Goal: Complete application form

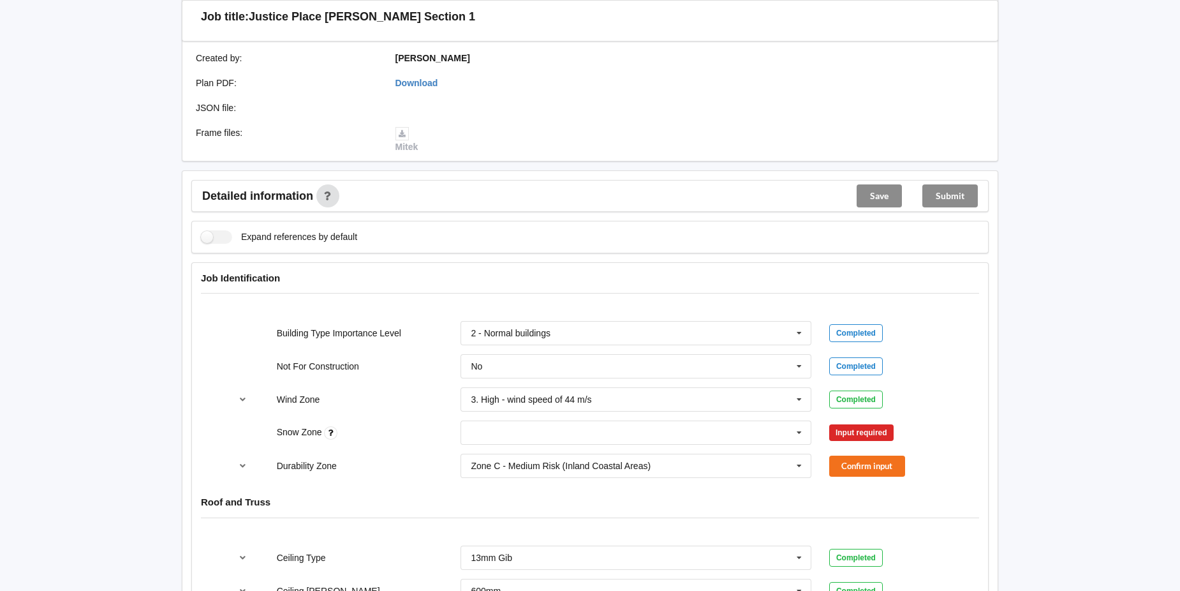
scroll to position [319, 0]
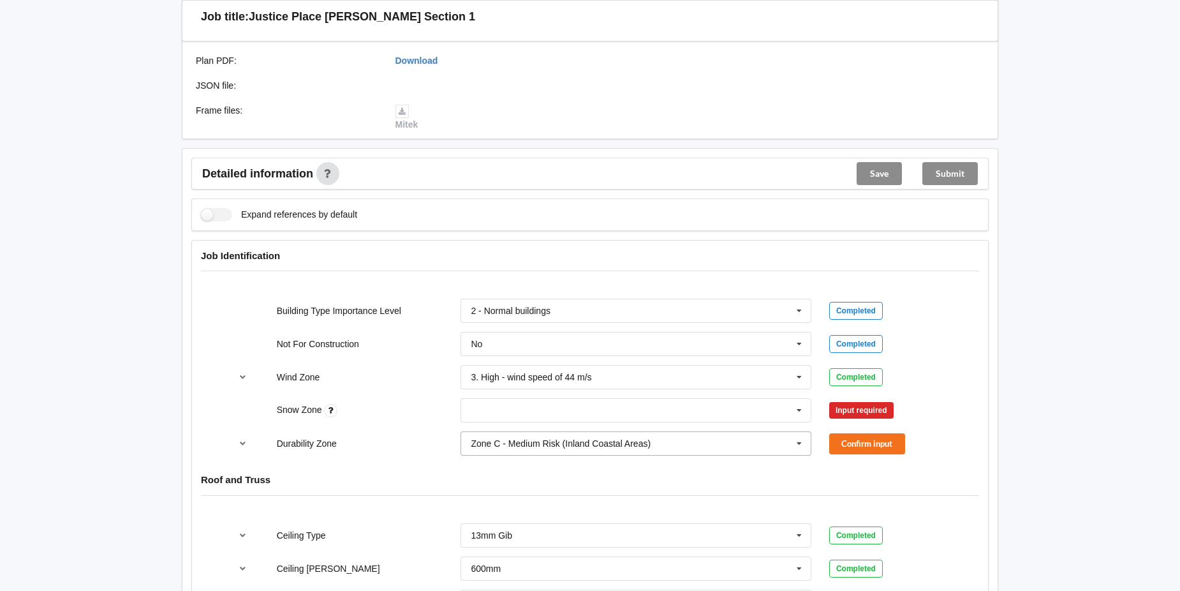
click at [800, 444] on icon at bounding box center [798, 444] width 19 height 24
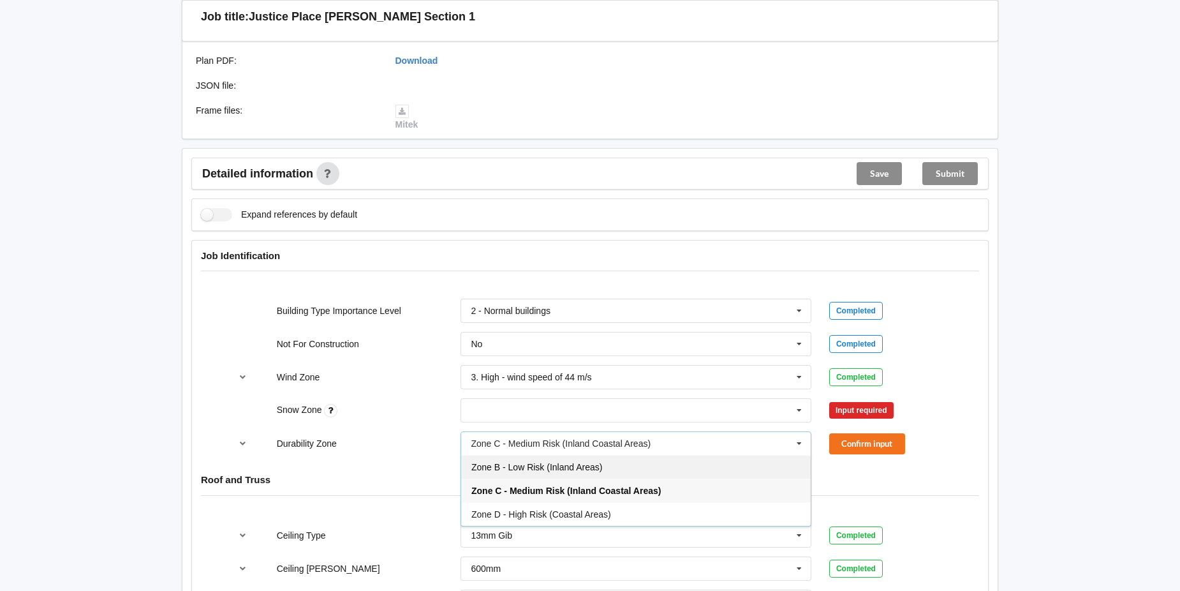
click at [734, 466] on div "Zone B - Low Risk (Inland Areas)" at bounding box center [635, 467] width 349 height 24
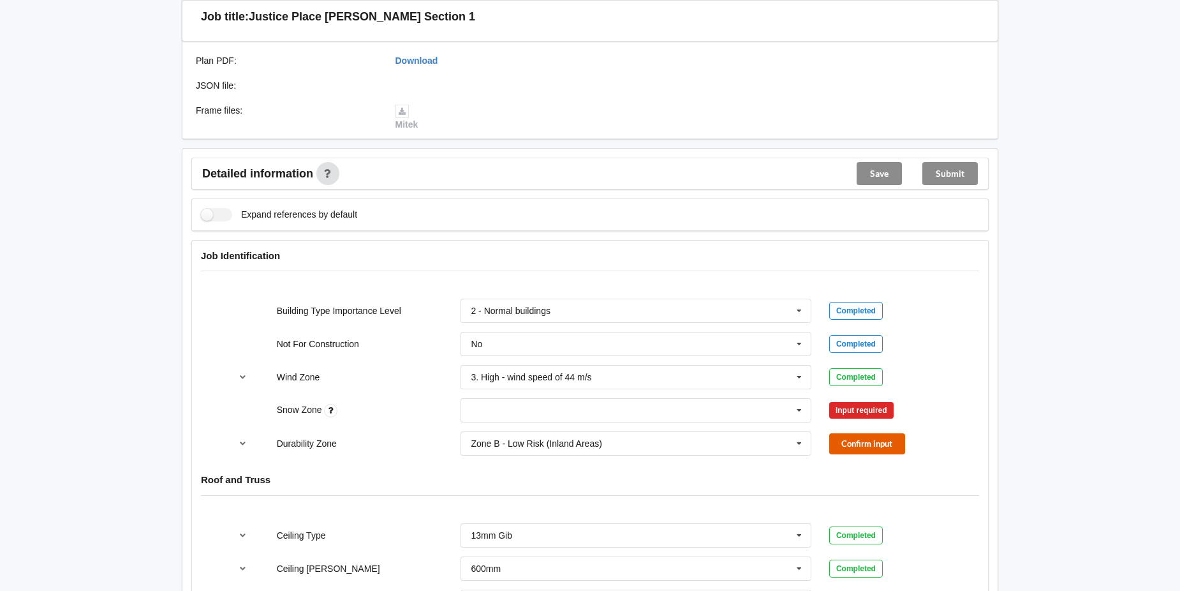
click at [851, 440] on button "Confirm input" at bounding box center [867, 443] width 76 height 21
click at [798, 409] on icon at bounding box center [798, 411] width 19 height 24
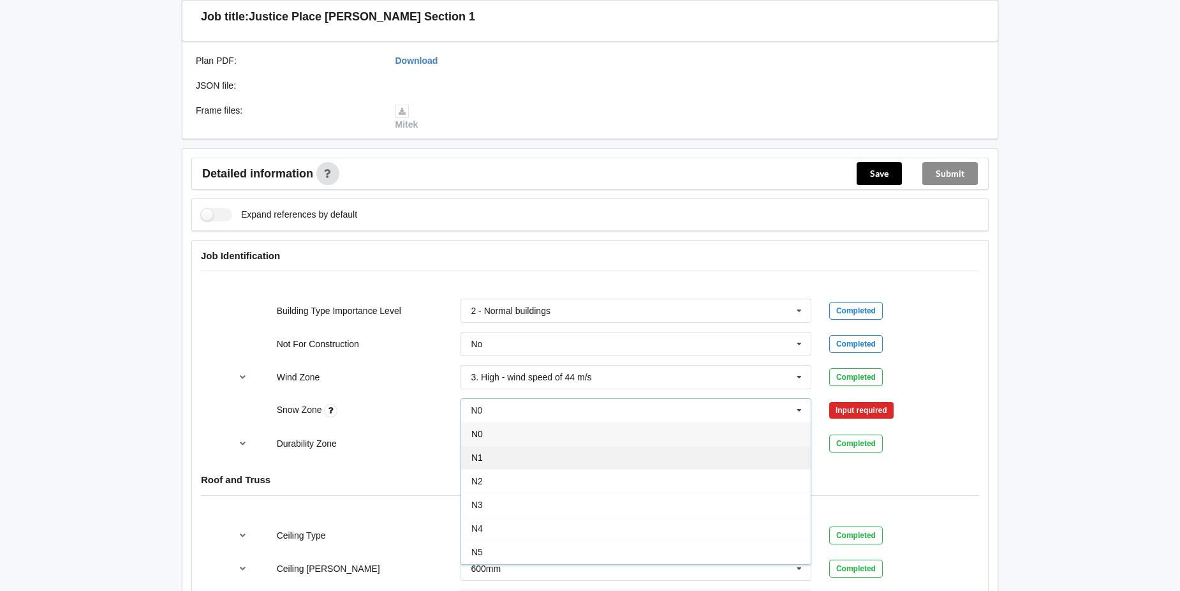
click at [692, 460] on div "N1" at bounding box center [635, 457] width 349 height 24
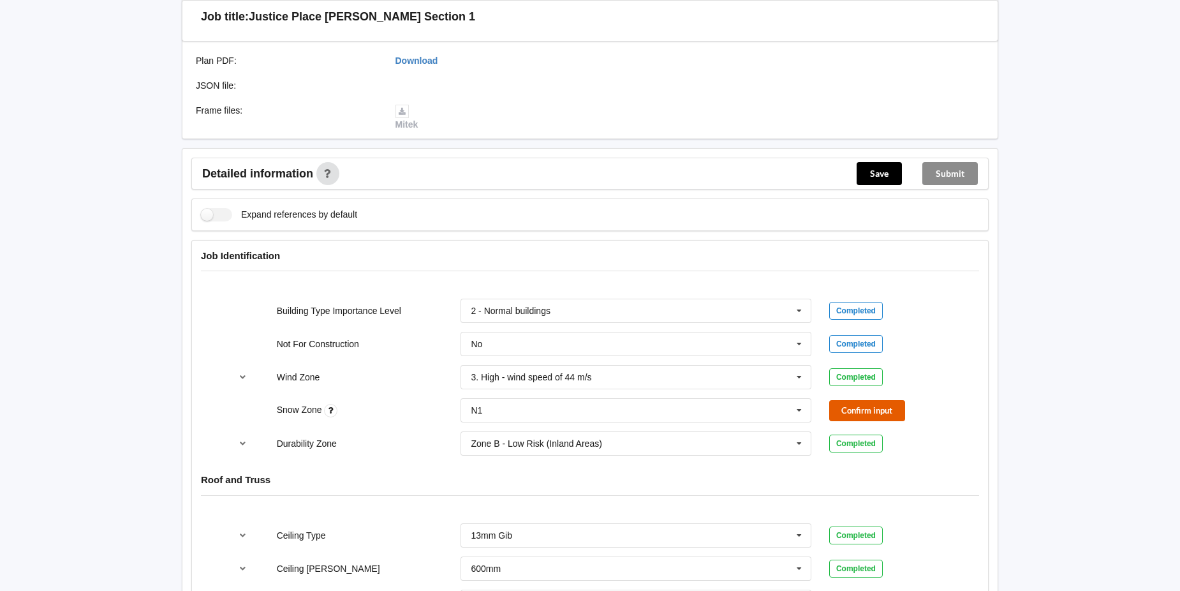
click at [848, 412] on button "Confirm input" at bounding box center [867, 410] width 76 height 21
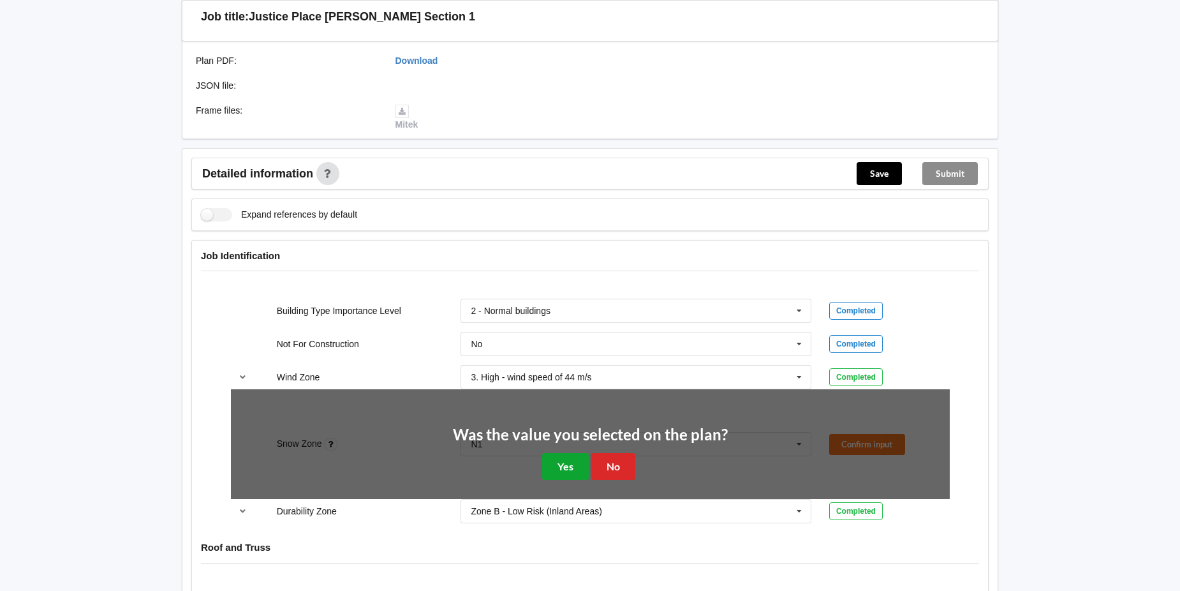
click at [562, 457] on button "Yes" at bounding box center [565, 466] width 47 height 26
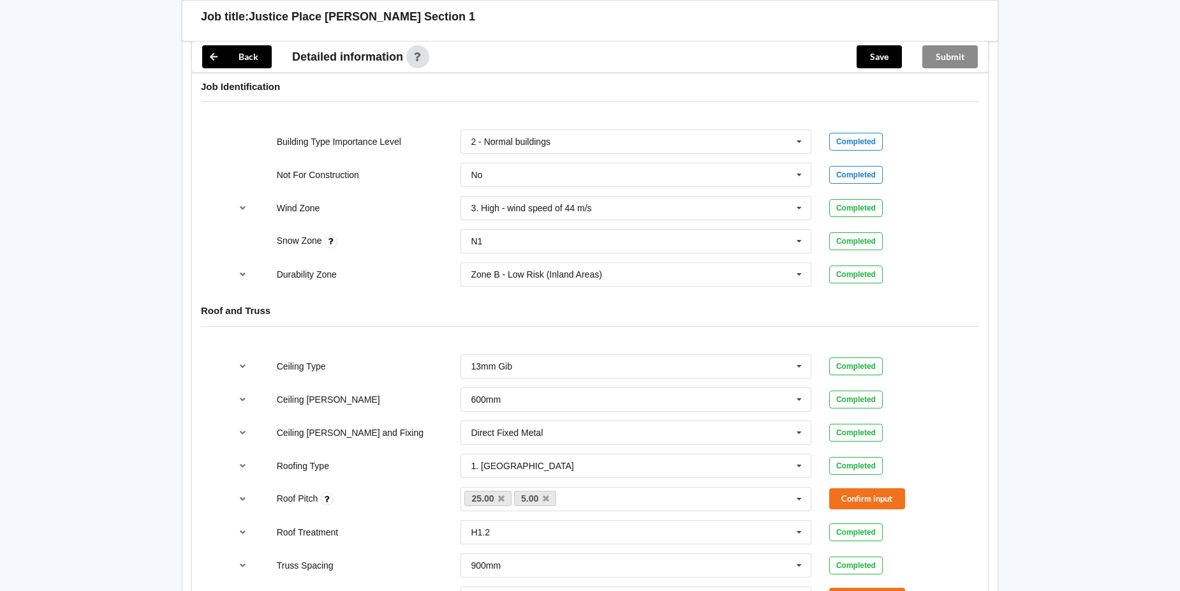
scroll to position [510, 0]
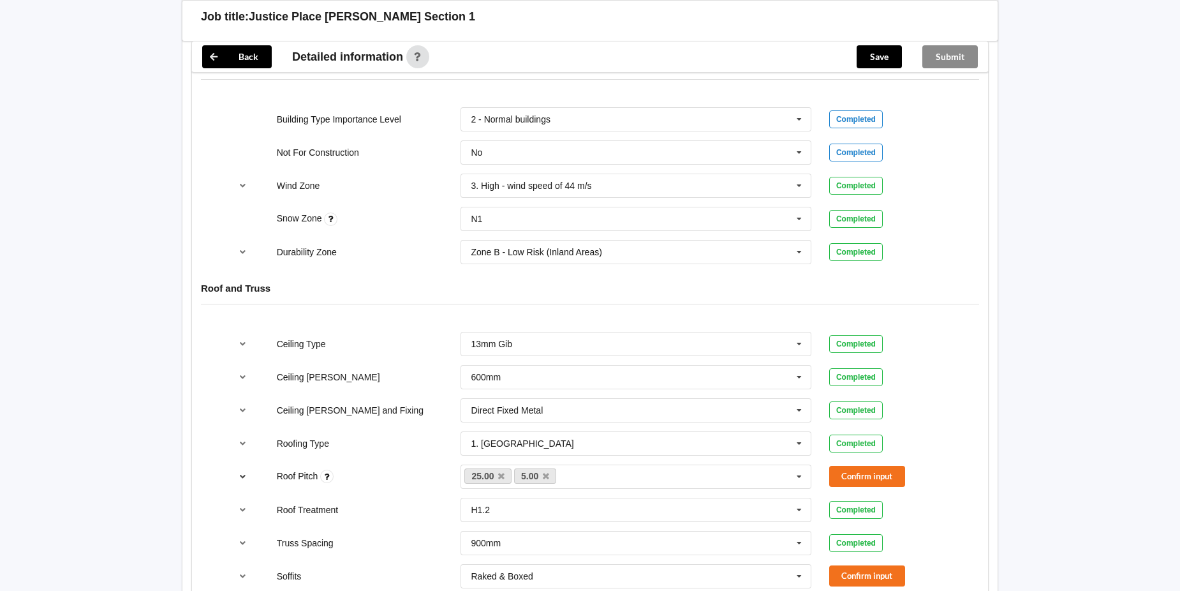
click at [241, 476] on icon "reference-toggle" at bounding box center [243, 476] width 11 height 8
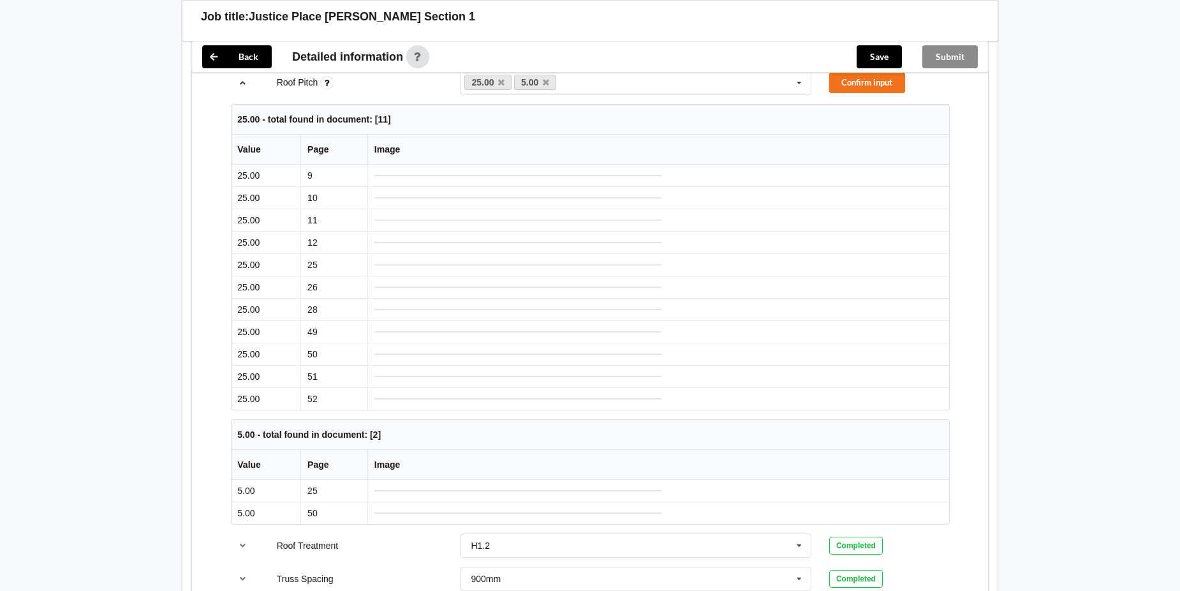
scroll to position [701, 0]
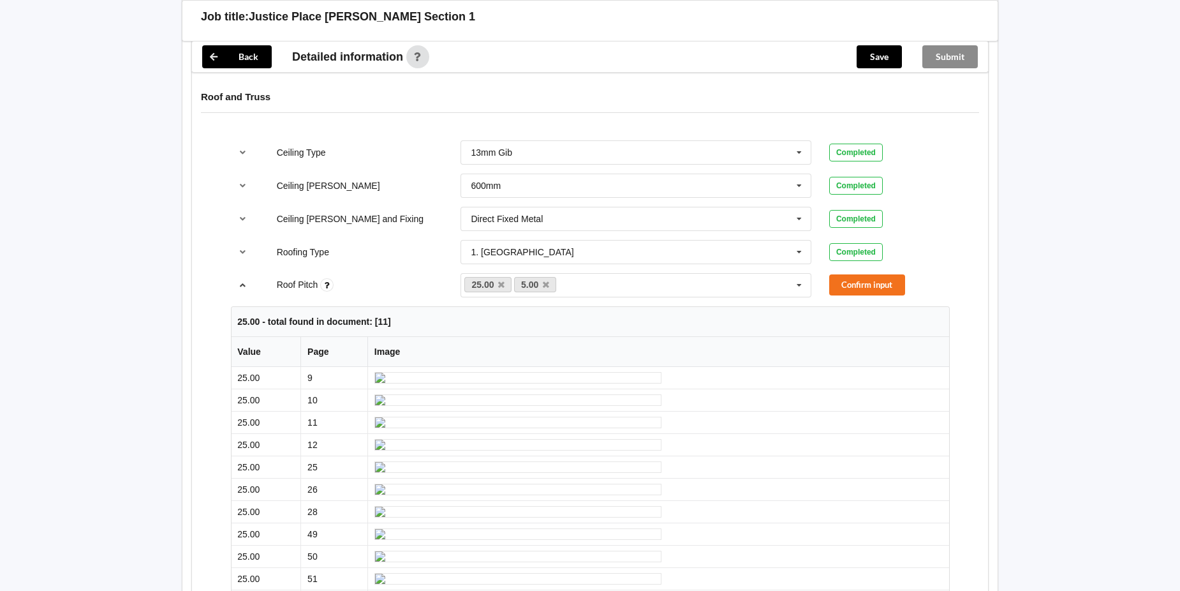
click at [239, 283] on icon "reference-toggle" at bounding box center [243, 285] width 11 height 8
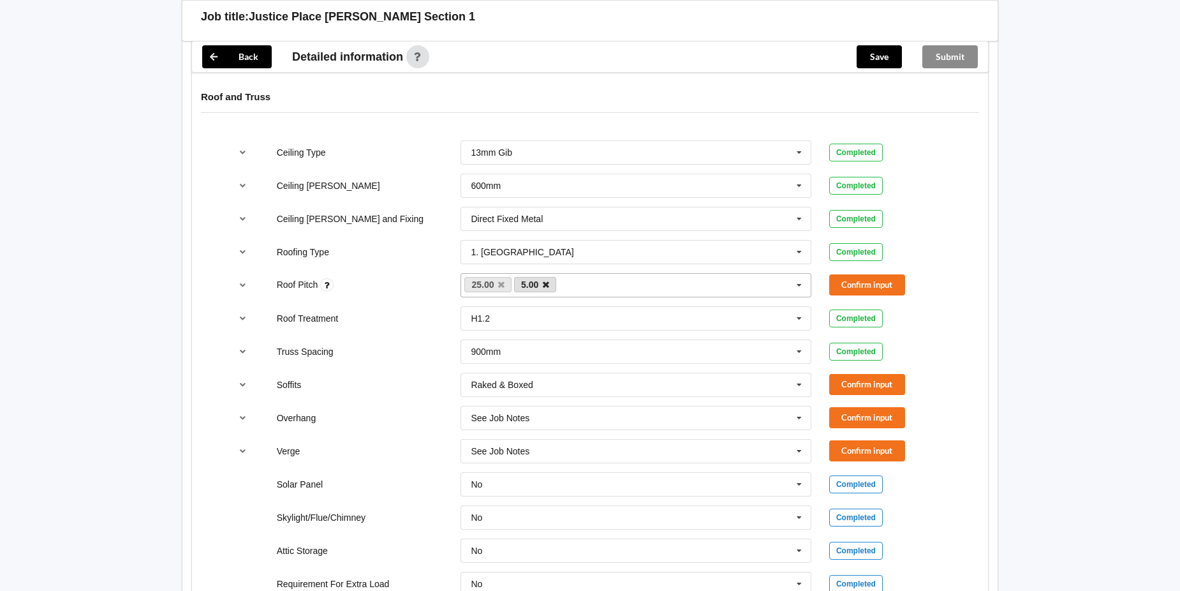
click at [547, 286] on icon at bounding box center [546, 285] width 6 height 8
click at [866, 280] on button "Confirm input" at bounding box center [867, 284] width 76 height 21
click at [799, 383] on icon at bounding box center [798, 385] width 19 height 24
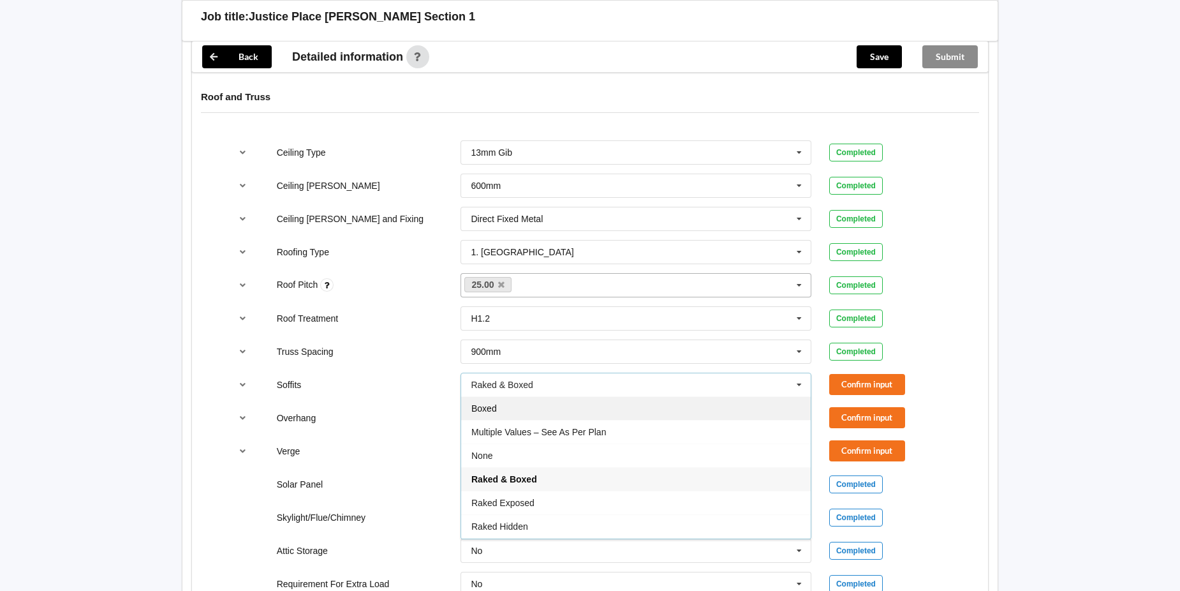
click at [481, 408] on span "Boxed" at bounding box center [484, 408] width 26 height 10
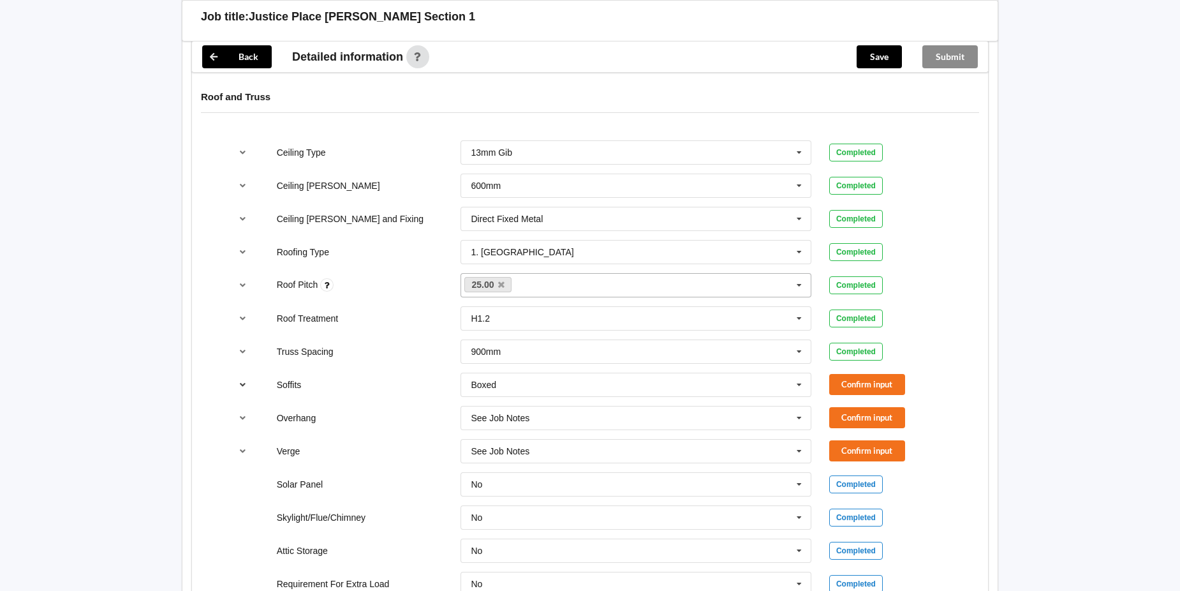
click at [244, 385] on icon "reference-toggle" at bounding box center [243, 384] width 11 height 8
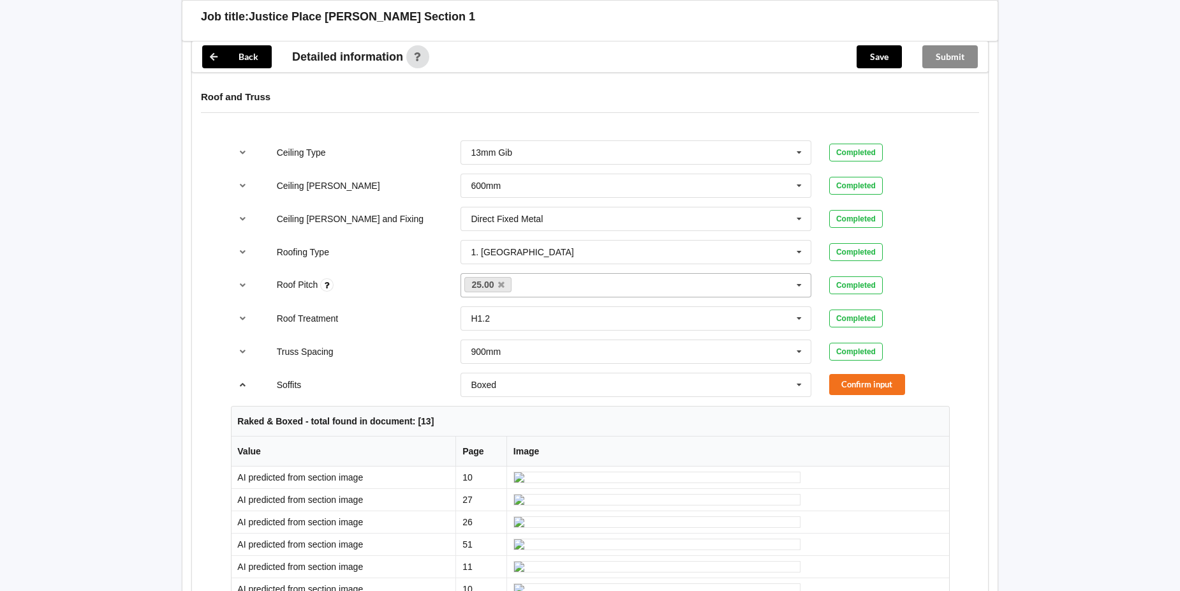
click at [240, 385] on icon "reference-toggle" at bounding box center [243, 384] width 11 height 8
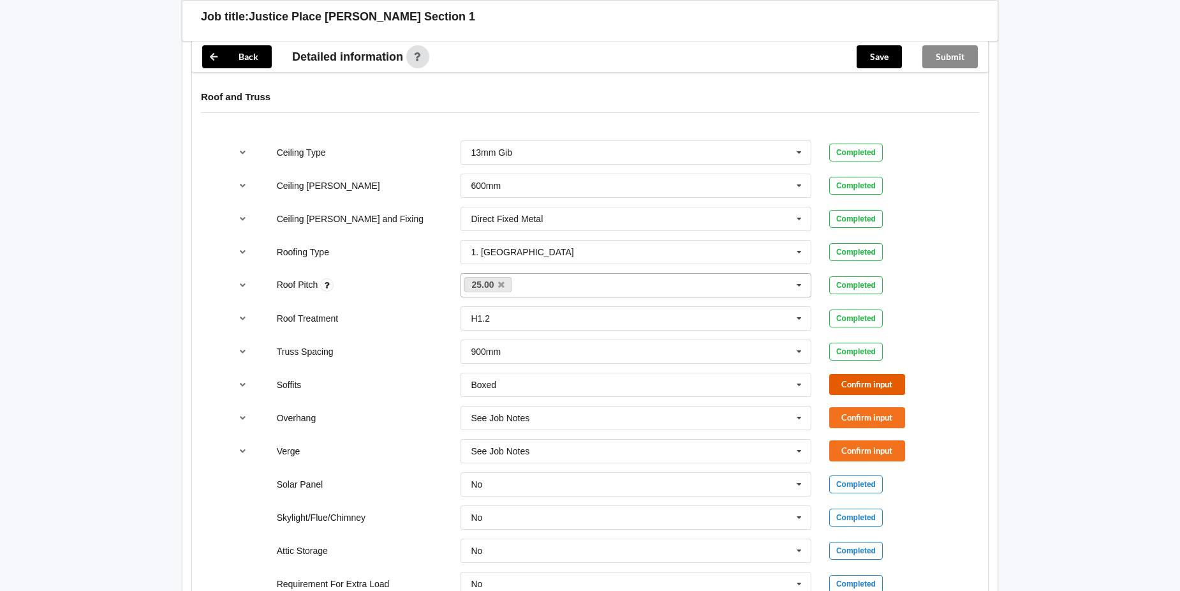
click at [867, 385] on button "Confirm input" at bounding box center [867, 384] width 76 height 21
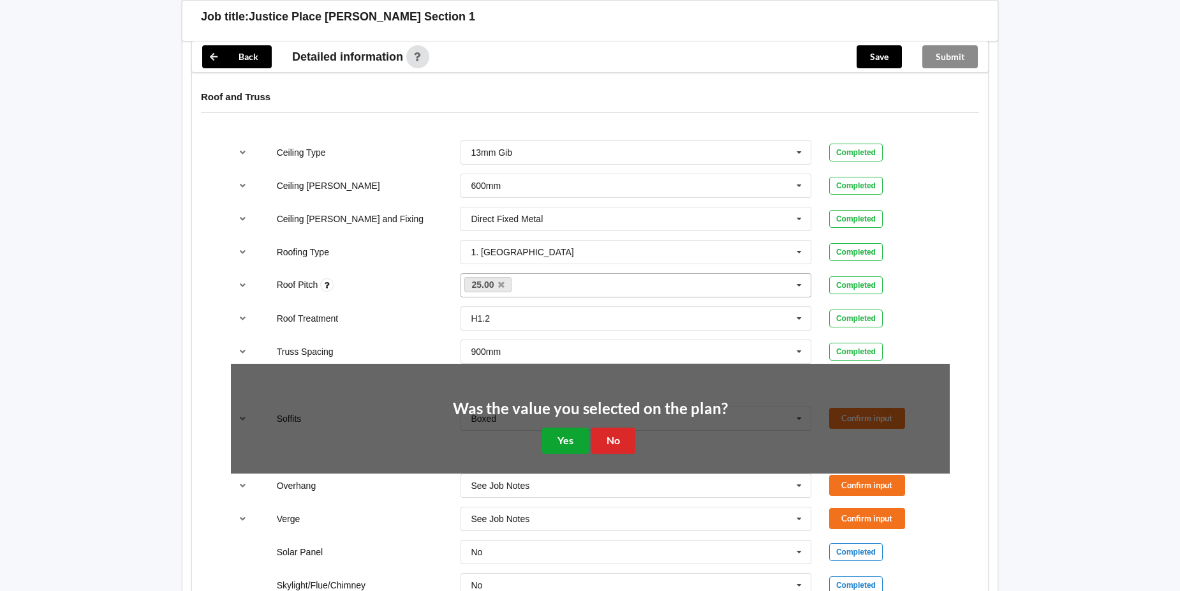
click at [571, 443] on button "Yes" at bounding box center [565, 440] width 47 height 26
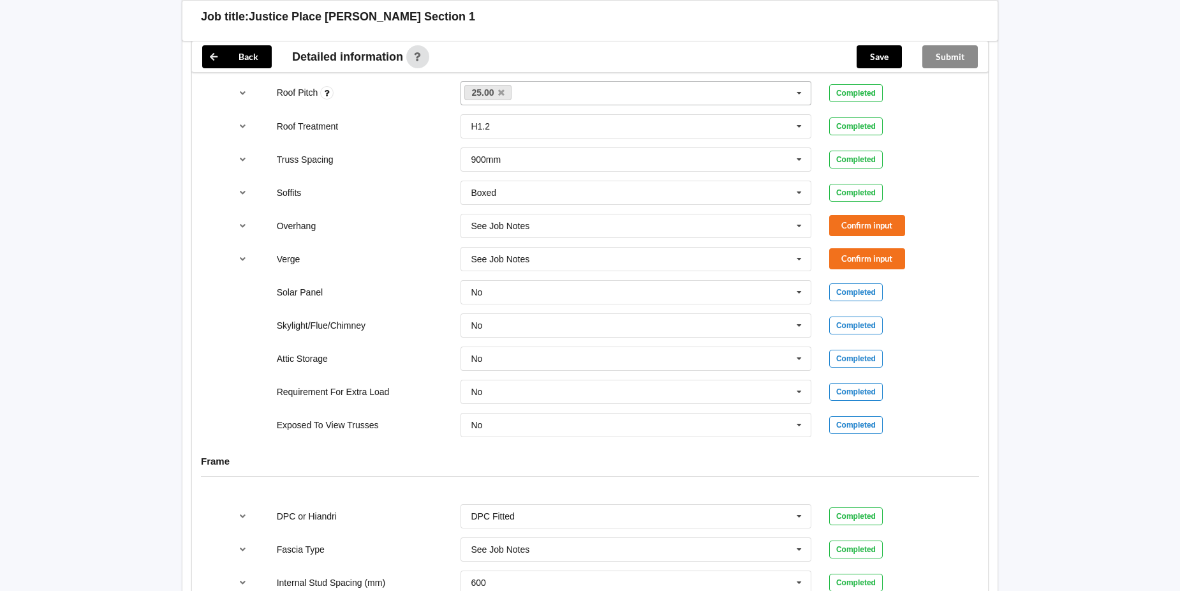
scroll to position [830, 0]
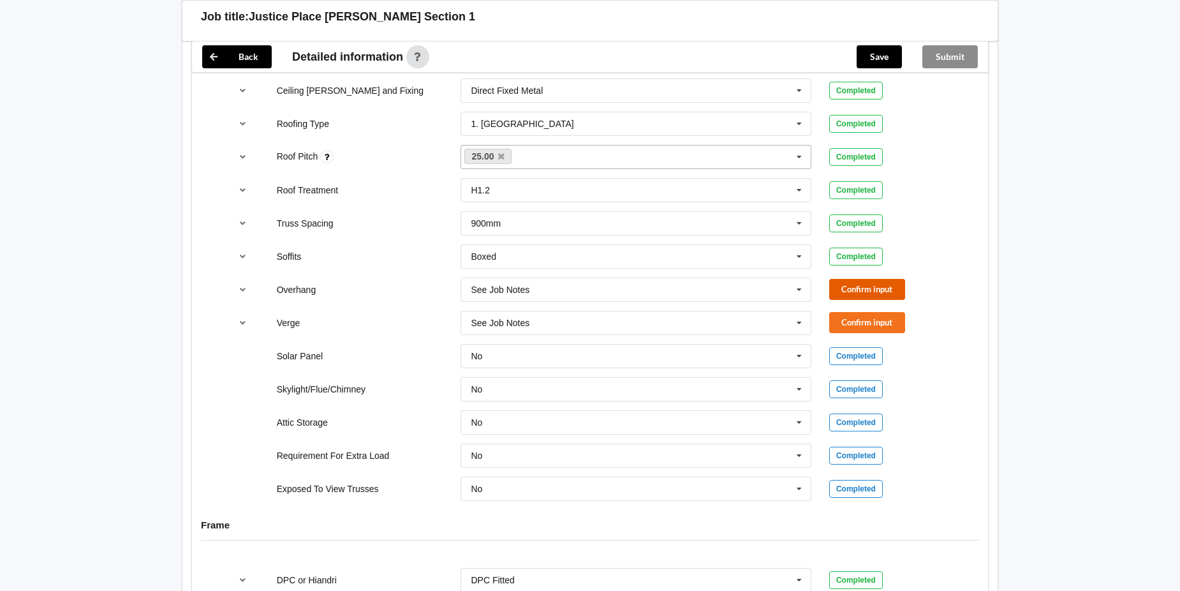
click at [862, 286] on button "Confirm input" at bounding box center [867, 289] width 76 height 21
click at [864, 325] on button "Confirm input" at bounding box center [867, 322] width 76 height 21
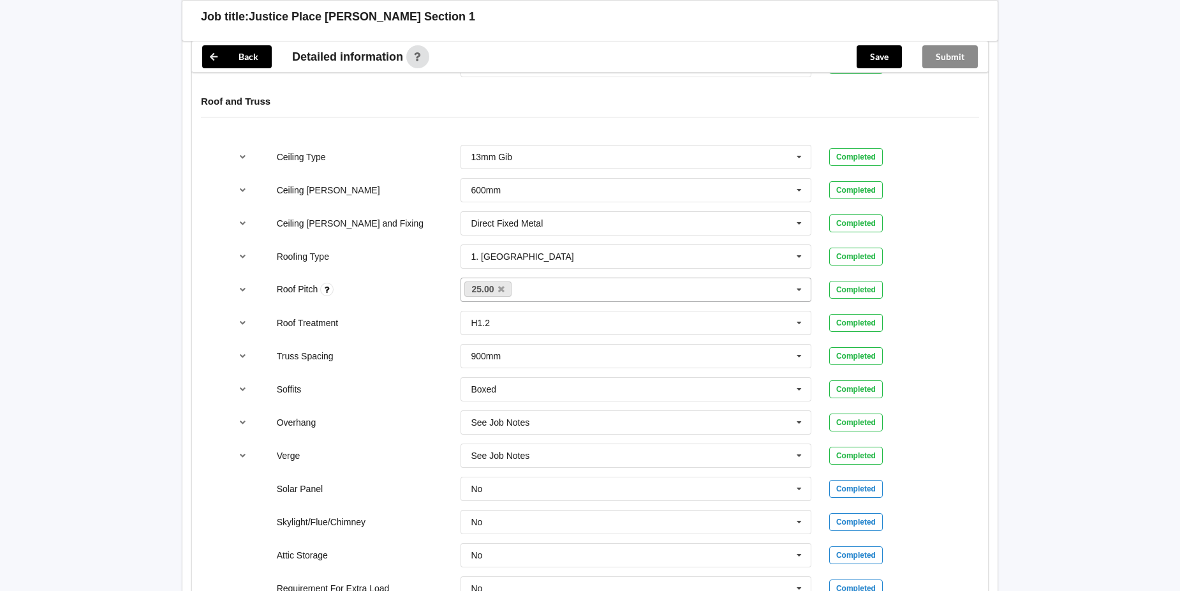
scroll to position [383, 0]
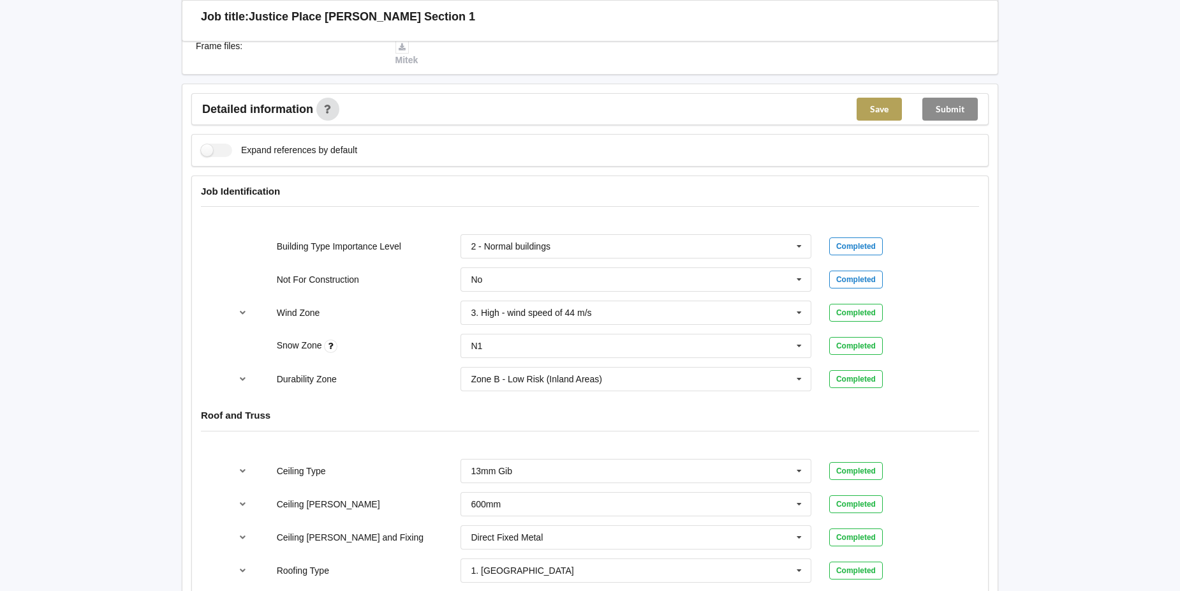
click at [881, 108] on button "Save" at bounding box center [878, 109] width 45 height 23
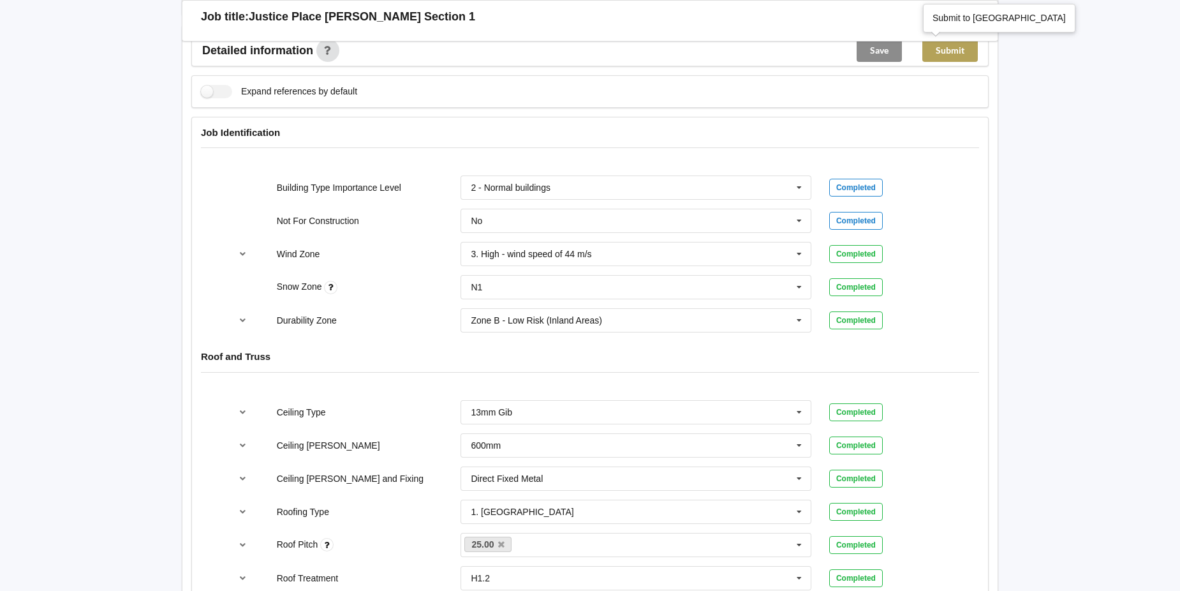
click at [949, 51] on button "Submit" at bounding box center [949, 50] width 55 height 23
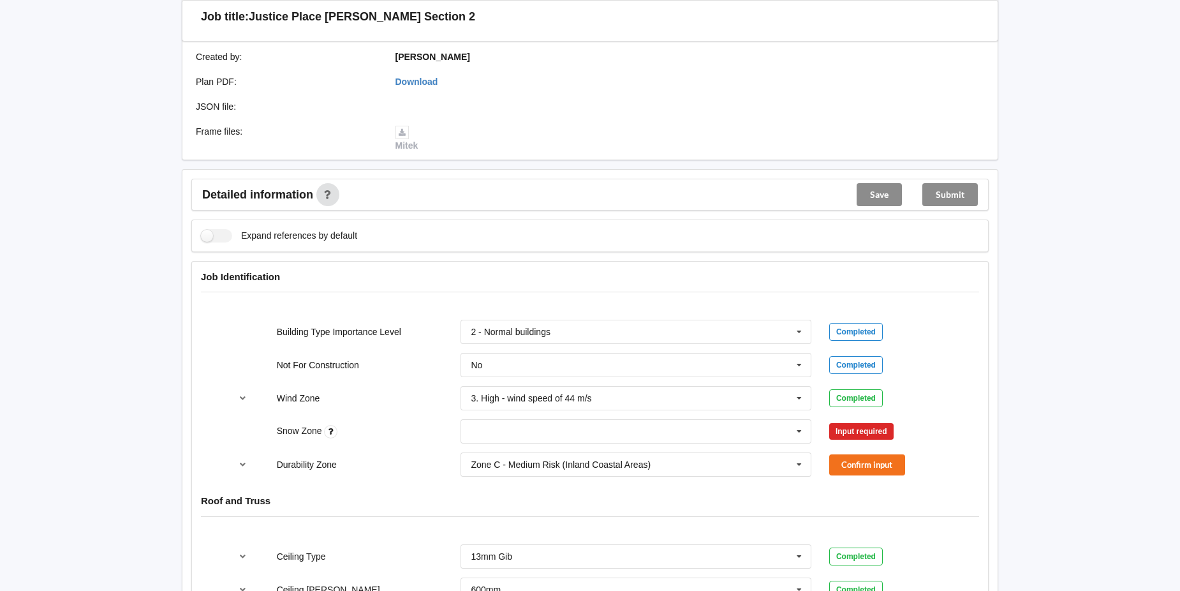
scroll to position [383, 0]
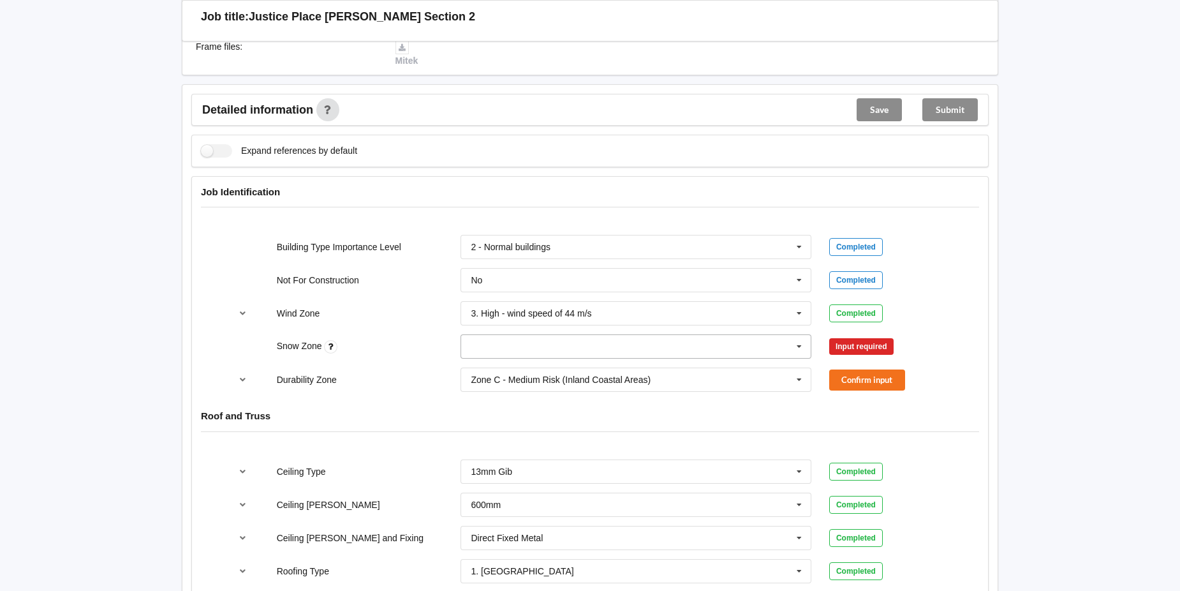
click at [800, 346] on icon at bounding box center [798, 347] width 19 height 24
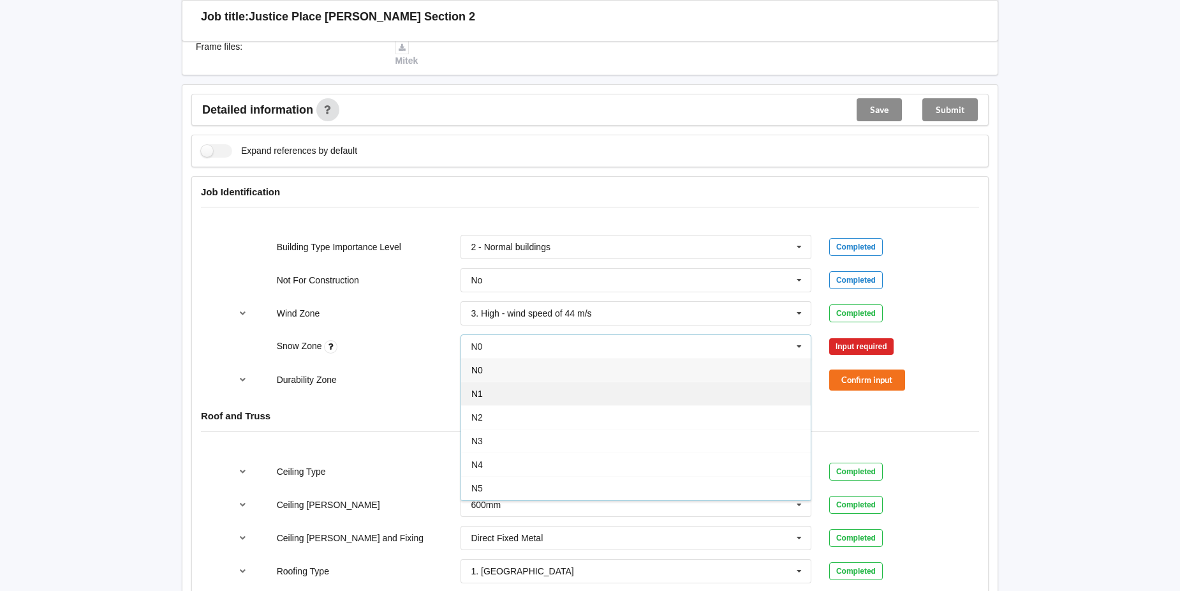
click at [716, 394] on div "N1" at bounding box center [635, 393] width 349 height 24
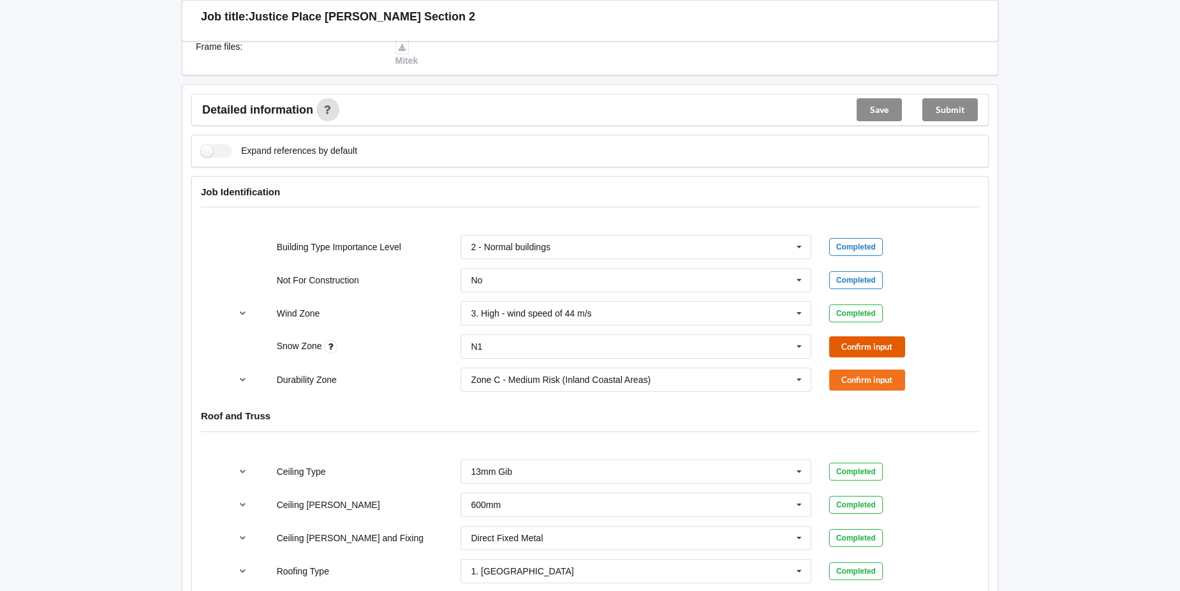
click at [840, 344] on button "Confirm input" at bounding box center [867, 346] width 76 height 21
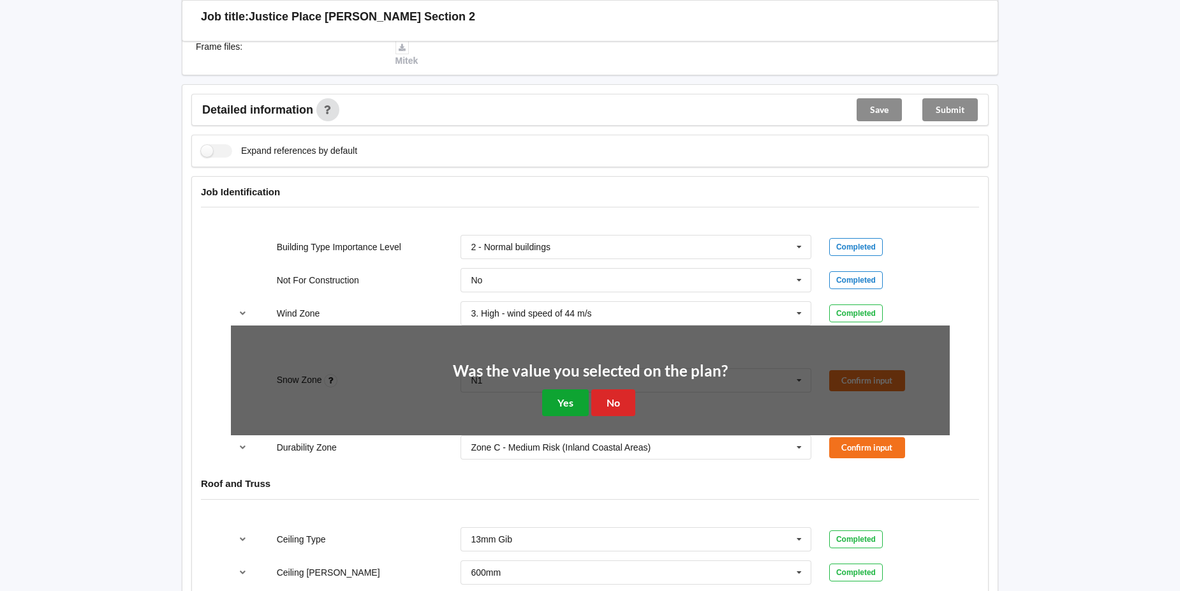
click at [565, 395] on button "Yes" at bounding box center [565, 402] width 47 height 26
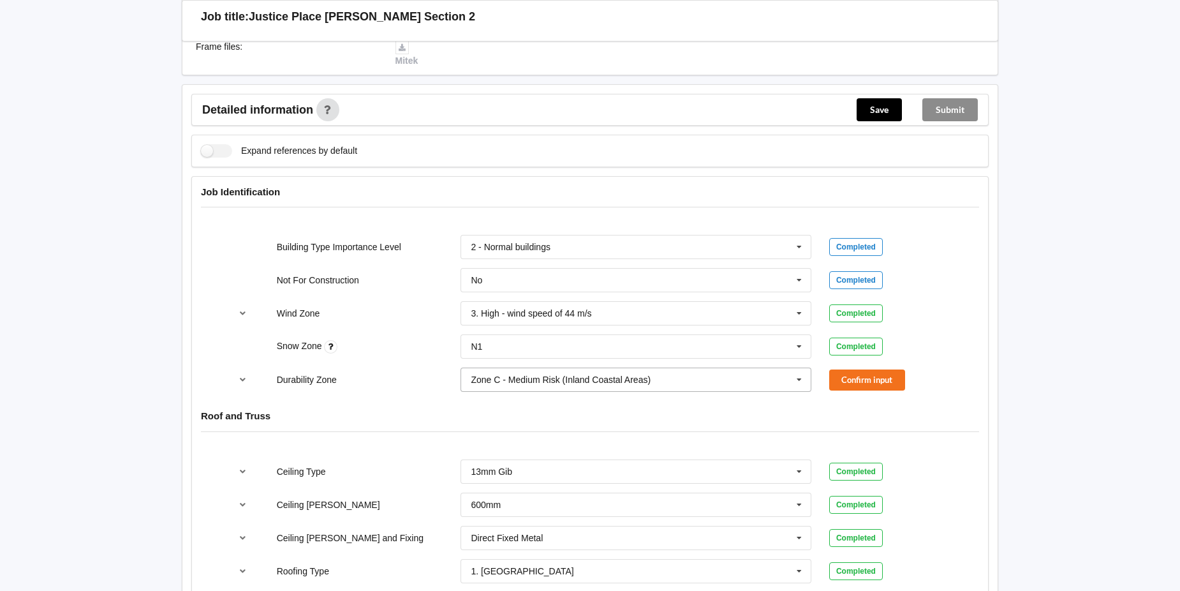
click at [797, 379] on icon at bounding box center [798, 380] width 19 height 24
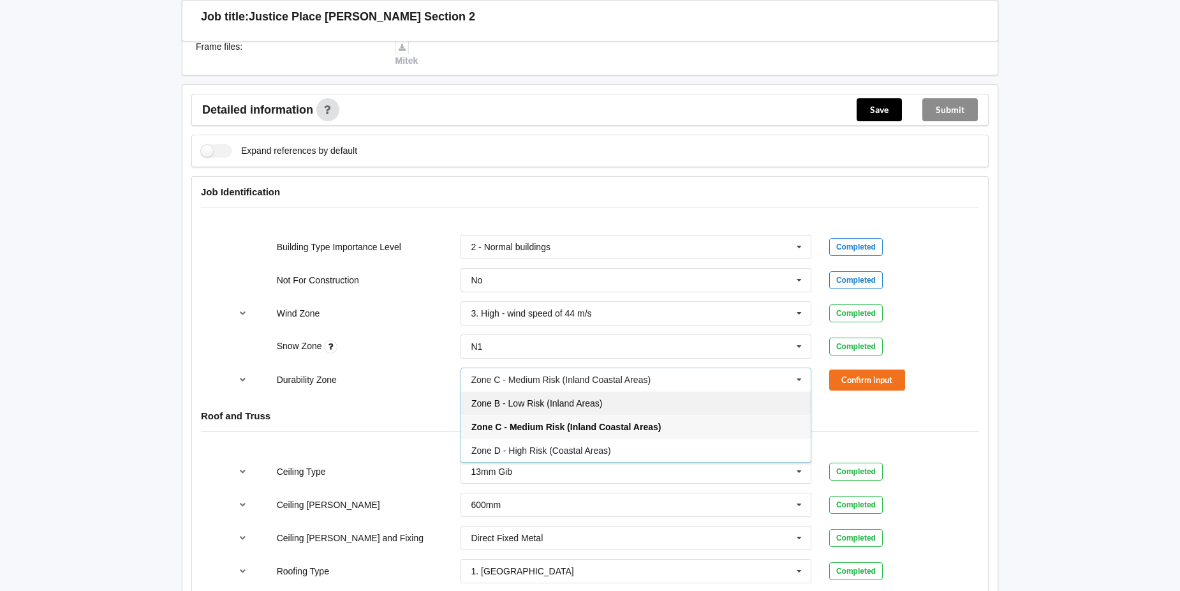
click at [749, 403] on div "Zone B - Low Risk (Inland Areas)" at bounding box center [635, 403] width 349 height 24
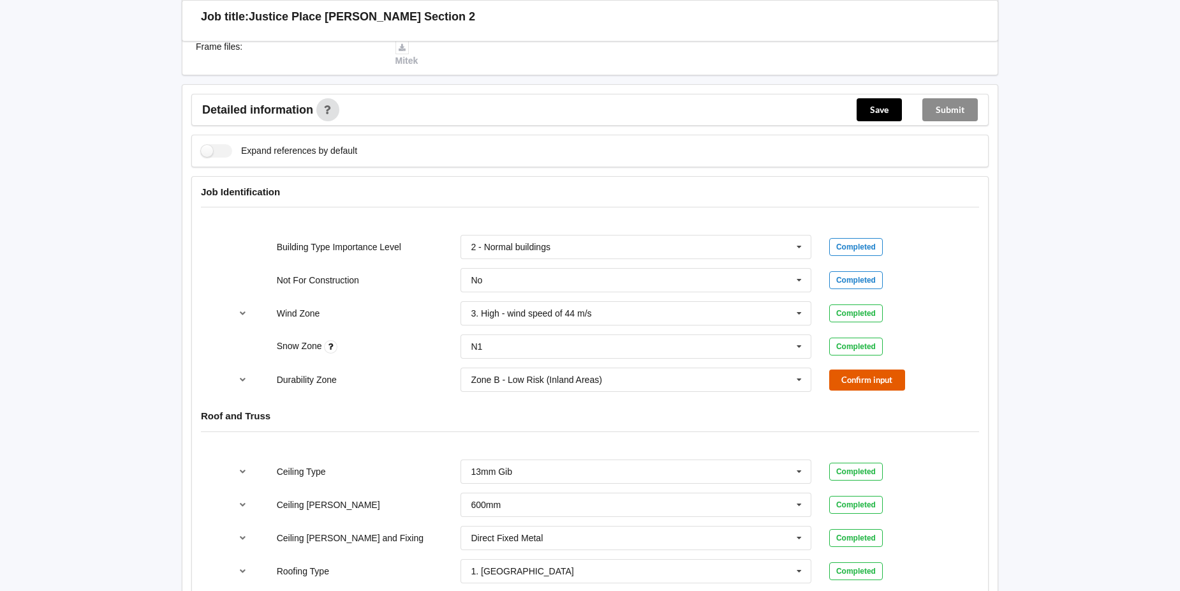
click at [840, 381] on button "Confirm input" at bounding box center [867, 379] width 76 height 21
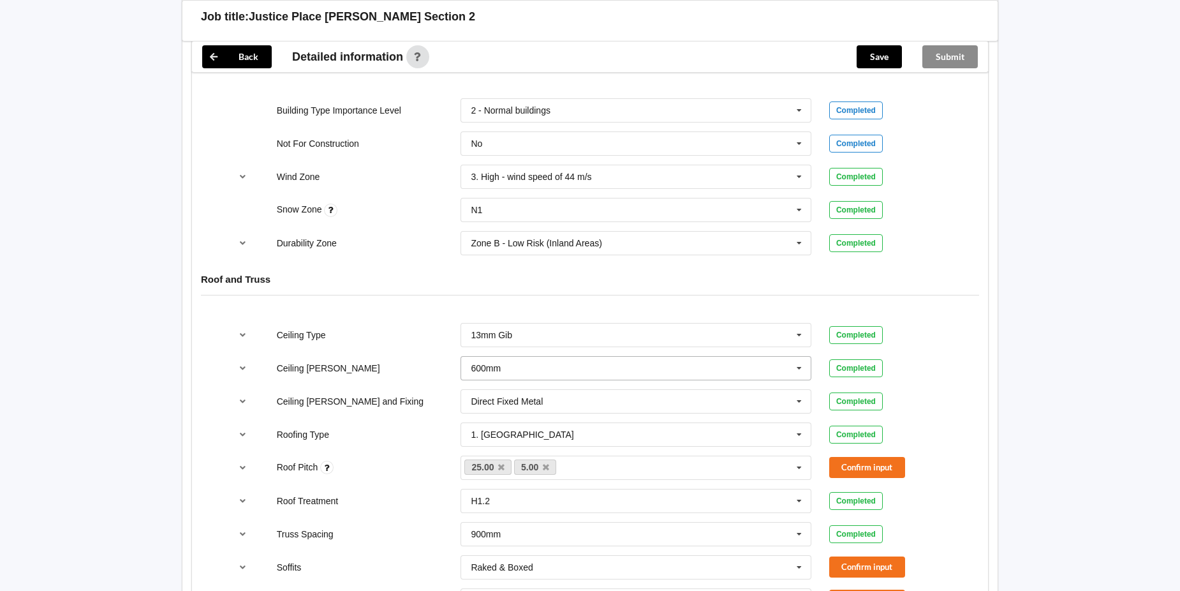
scroll to position [574, 0]
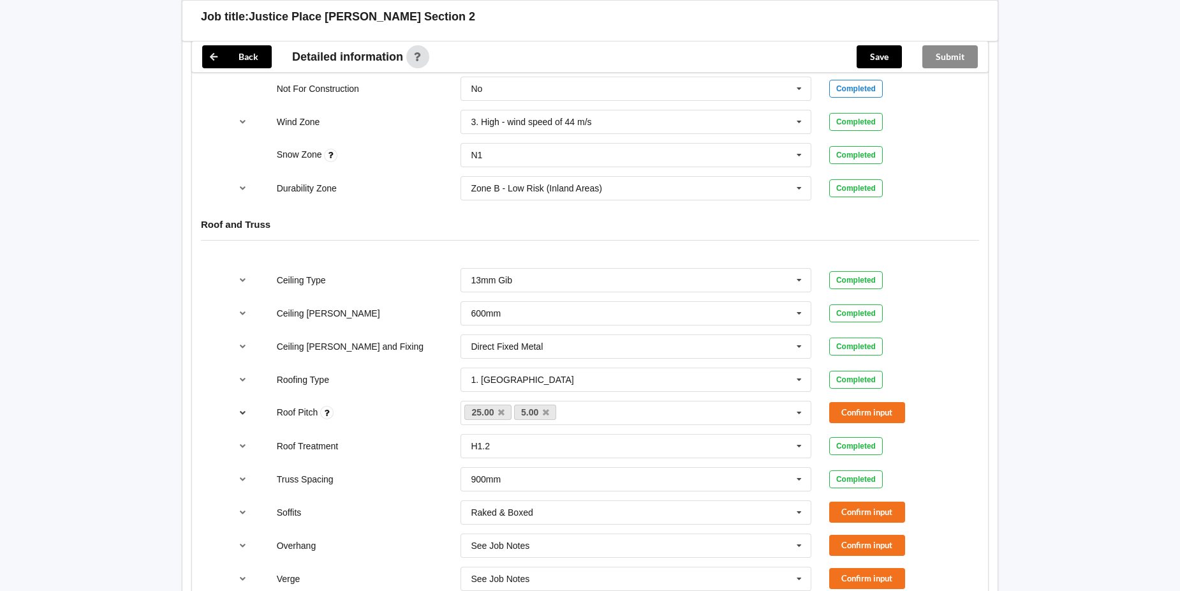
click at [242, 413] on icon "reference-toggle" at bounding box center [243, 412] width 11 height 8
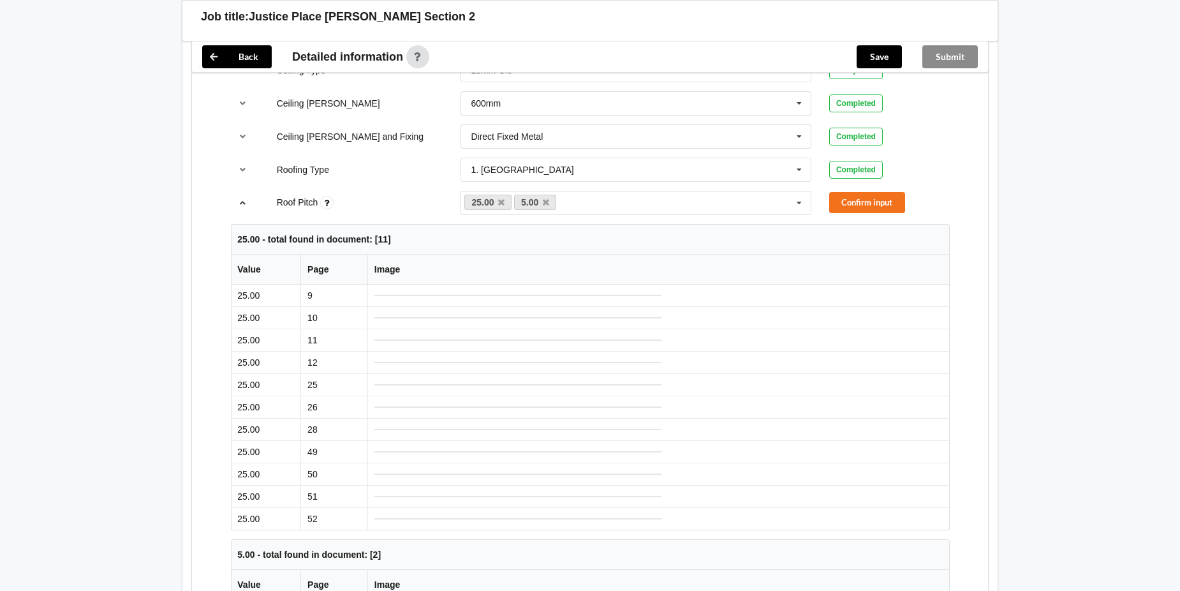
scroll to position [765, 0]
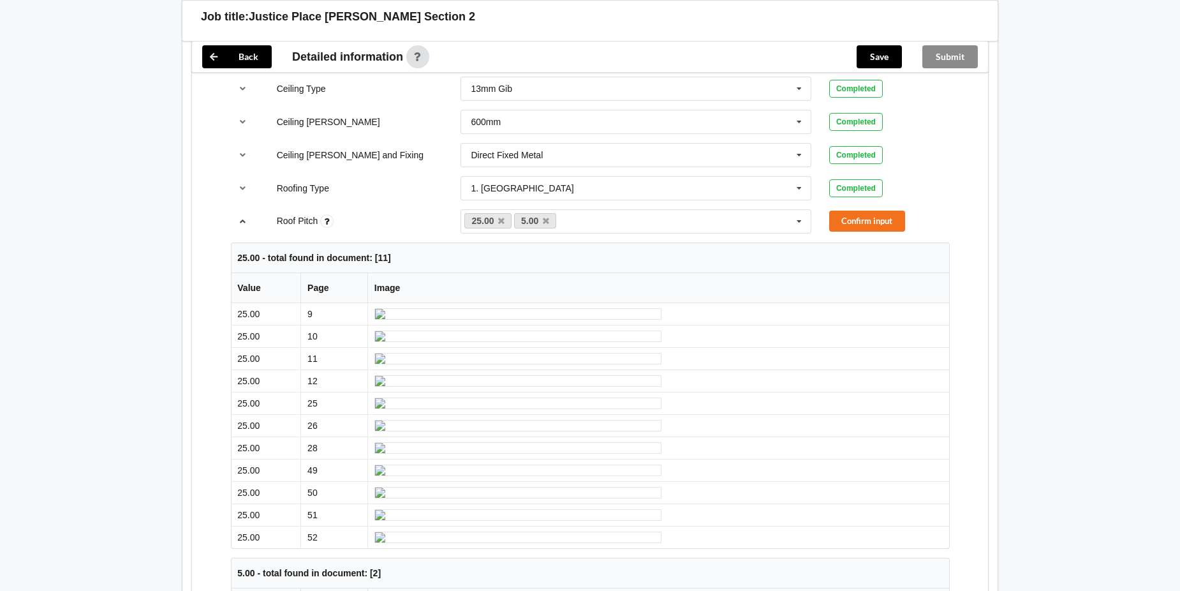
click at [239, 221] on icon "reference-toggle" at bounding box center [243, 221] width 11 height 8
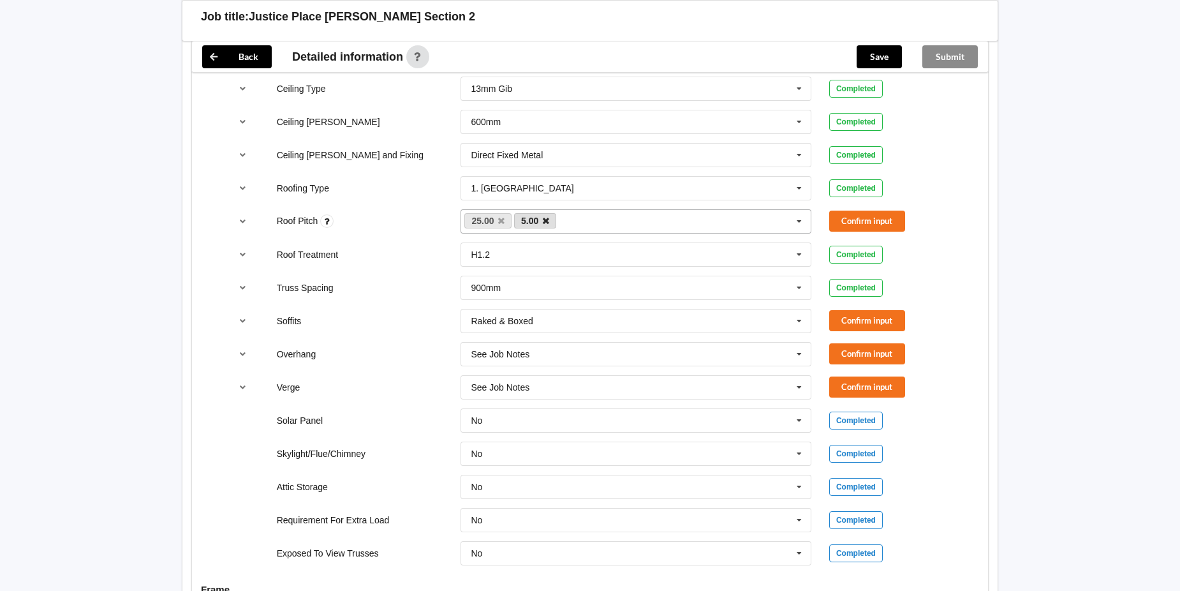
click at [547, 223] on icon at bounding box center [546, 221] width 6 height 8
click at [861, 216] on button "Confirm input" at bounding box center [867, 220] width 76 height 21
click at [802, 318] on icon at bounding box center [798, 321] width 19 height 24
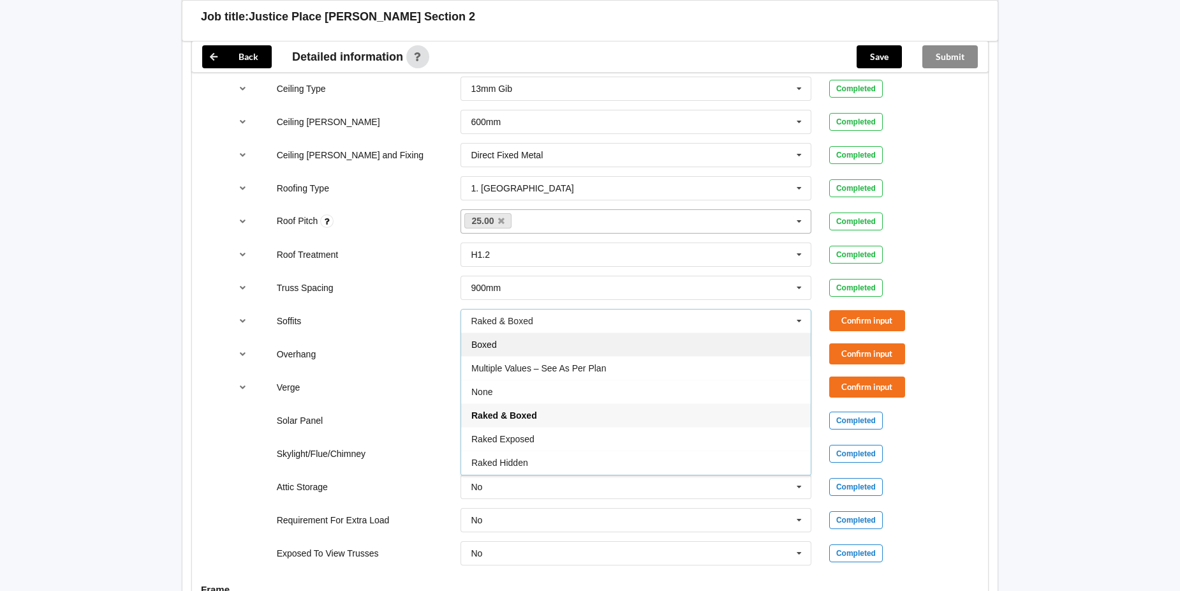
click at [629, 339] on div "Boxed" at bounding box center [635, 344] width 349 height 24
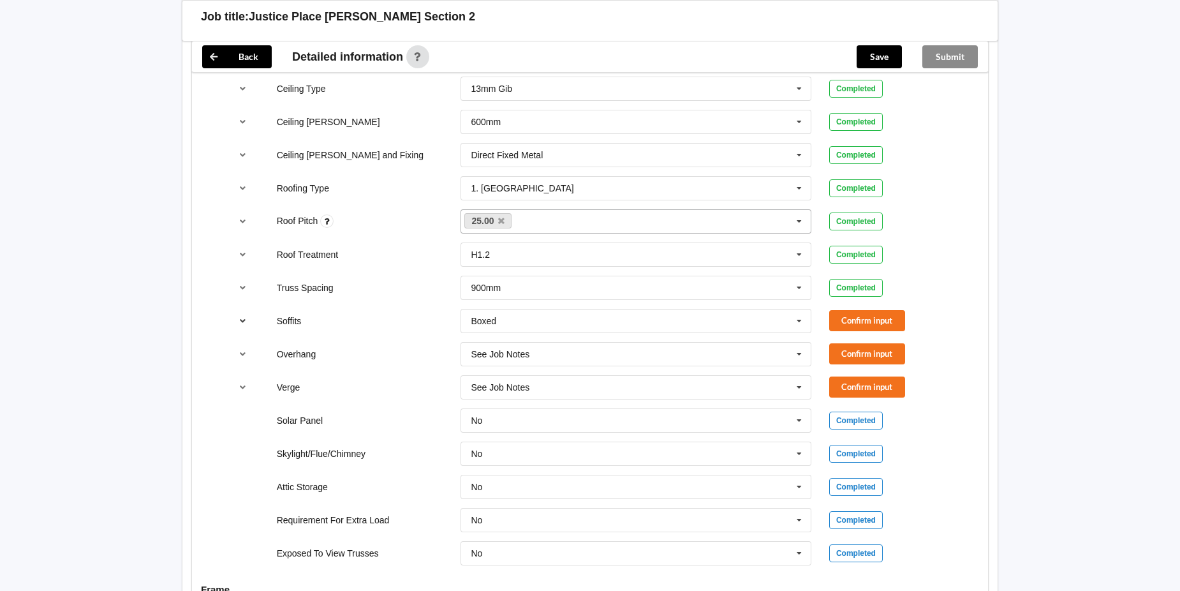
click at [242, 319] on icon "reference-toggle" at bounding box center [243, 320] width 11 height 8
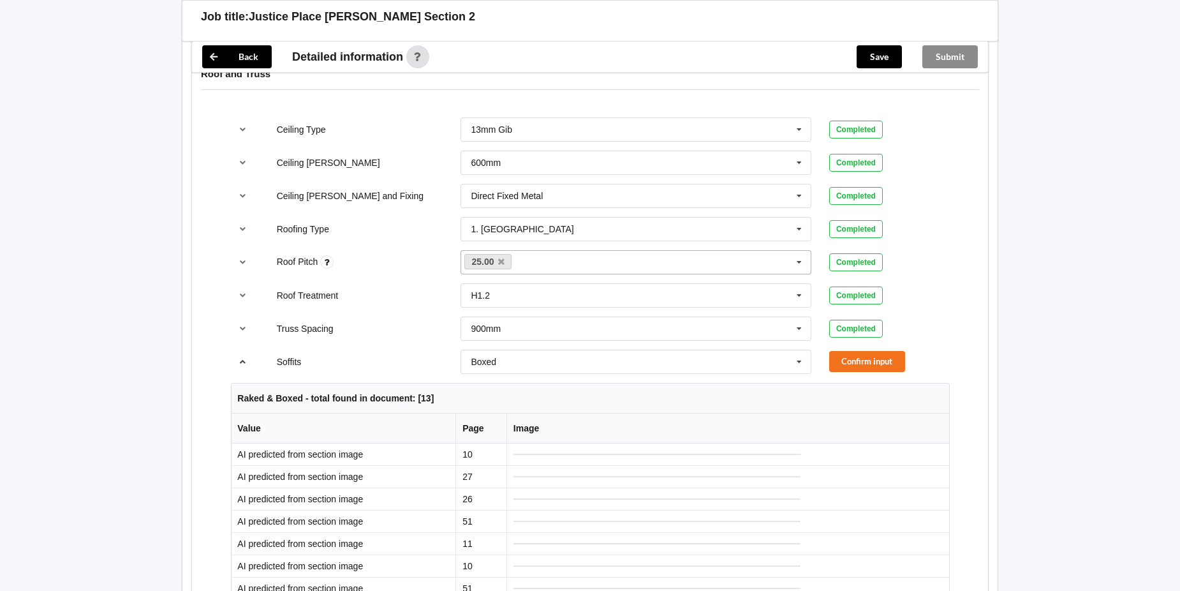
scroll to position [701, 0]
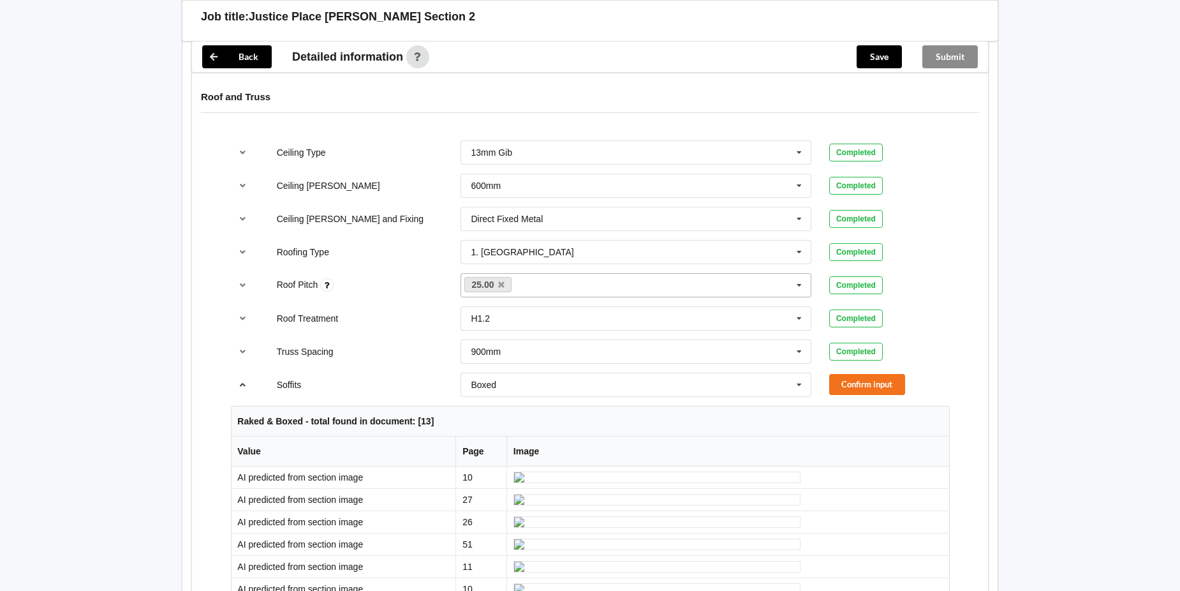
click at [240, 383] on icon "reference-toggle" at bounding box center [243, 384] width 11 height 8
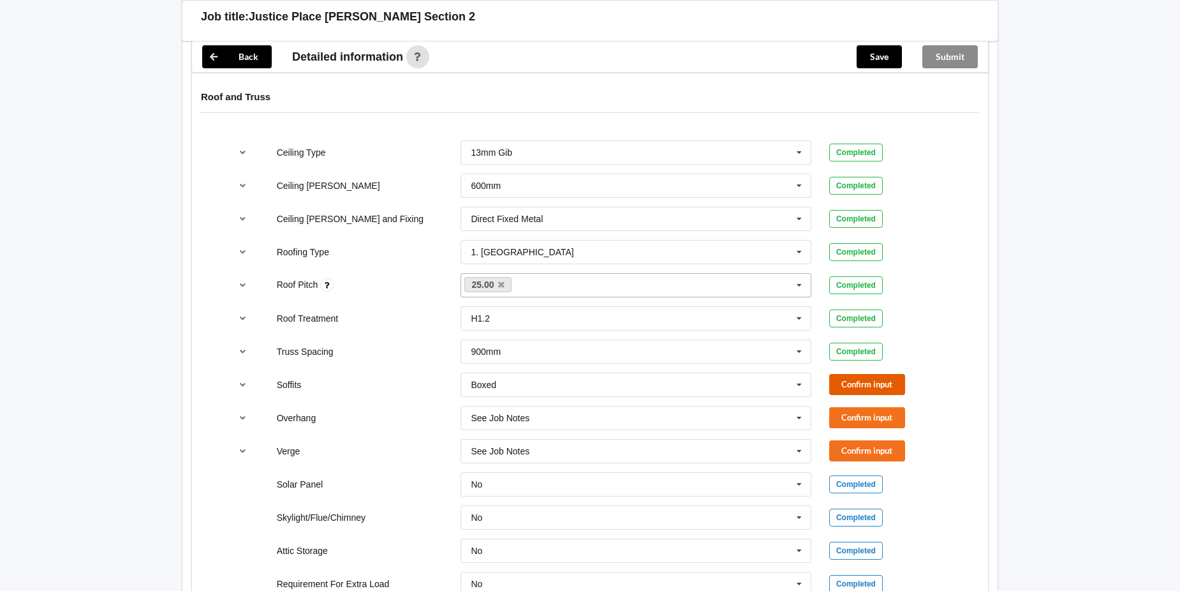
click at [874, 383] on button "Confirm input" at bounding box center [867, 384] width 76 height 21
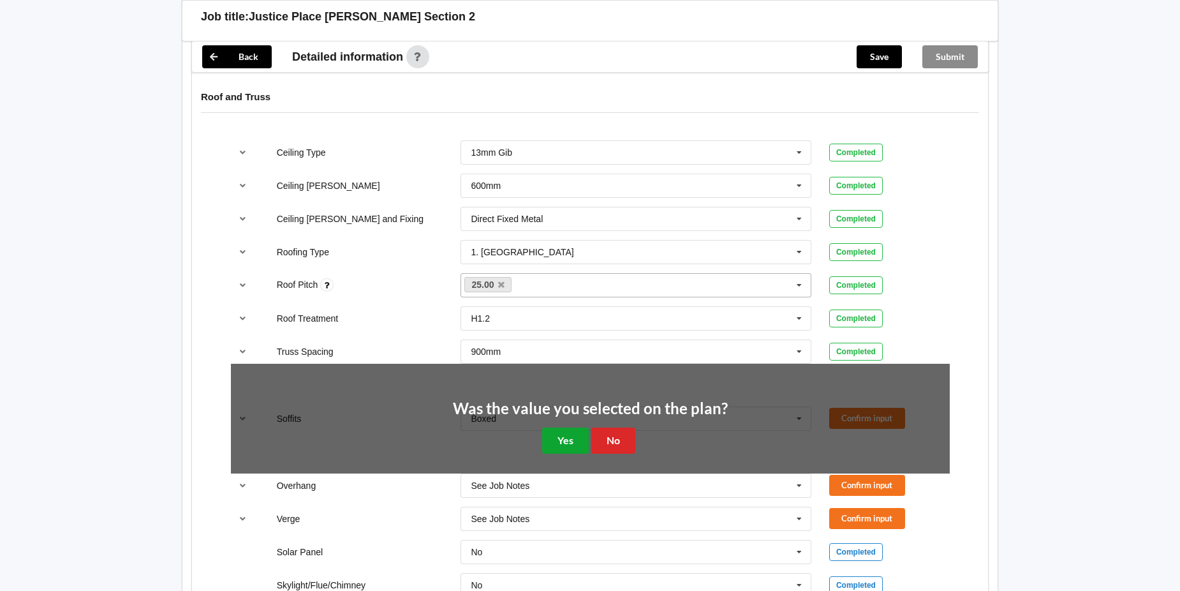
click at [570, 436] on button "Yes" at bounding box center [565, 440] width 47 height 26
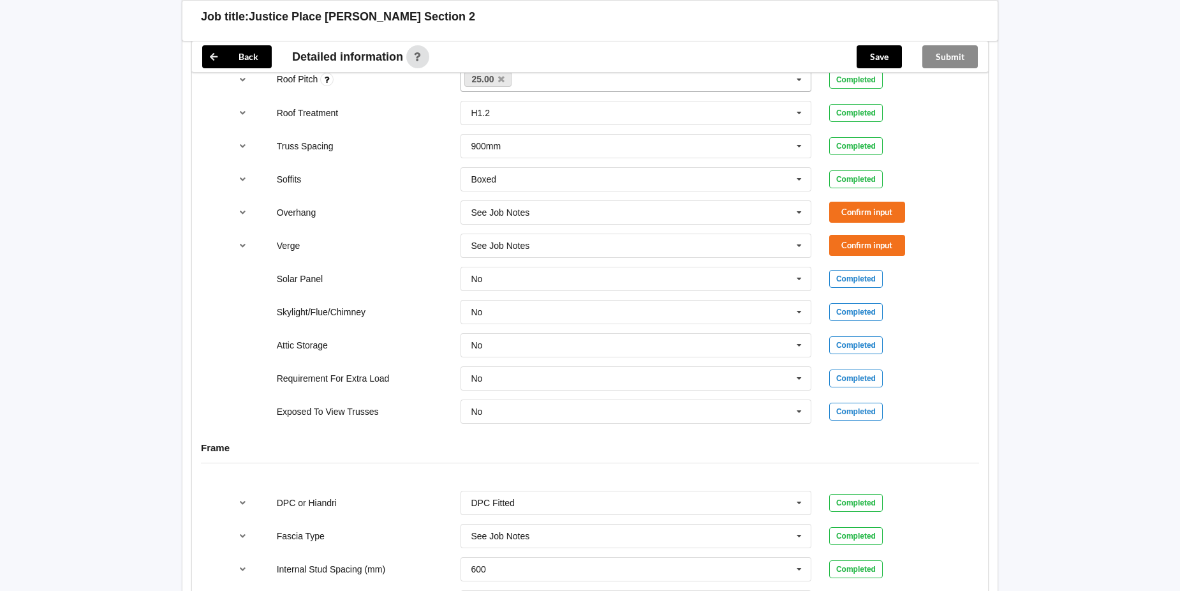
scroll to position [893, 0]
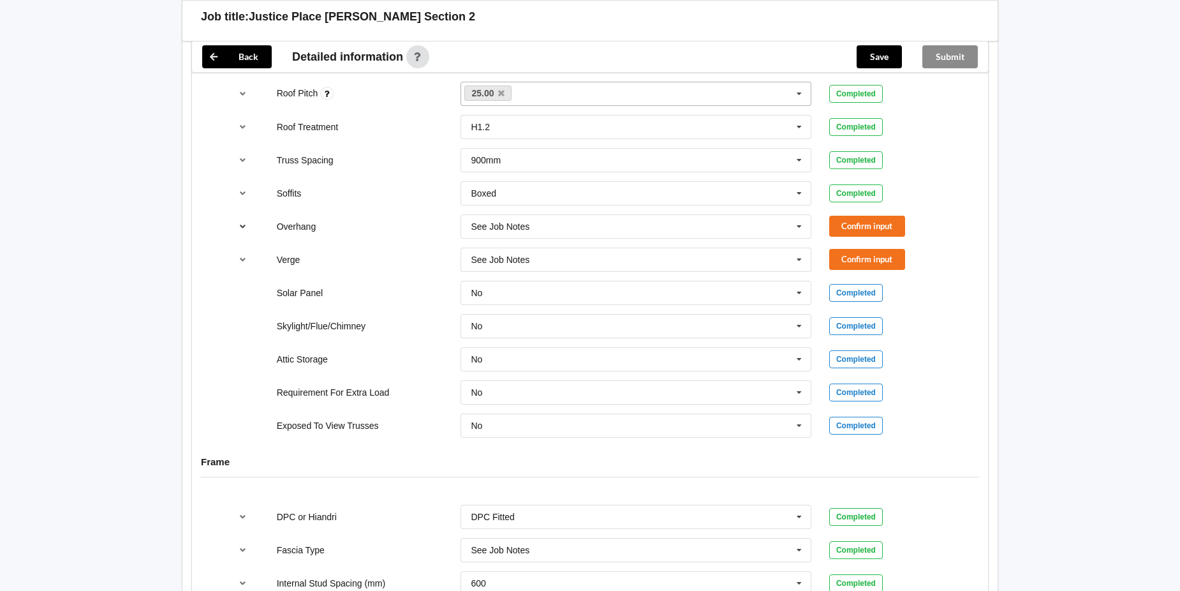
click at [242, 226] on icon "reference-toggle" at bounding box center [243, 226] width 11 height 8
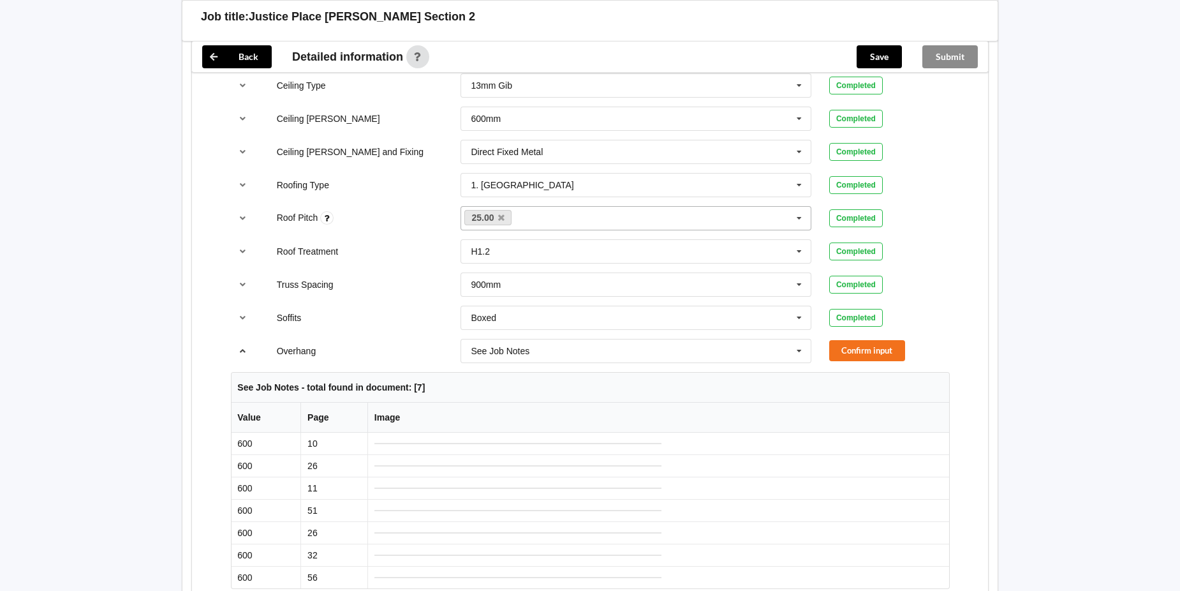
scroll to position [765, 0]
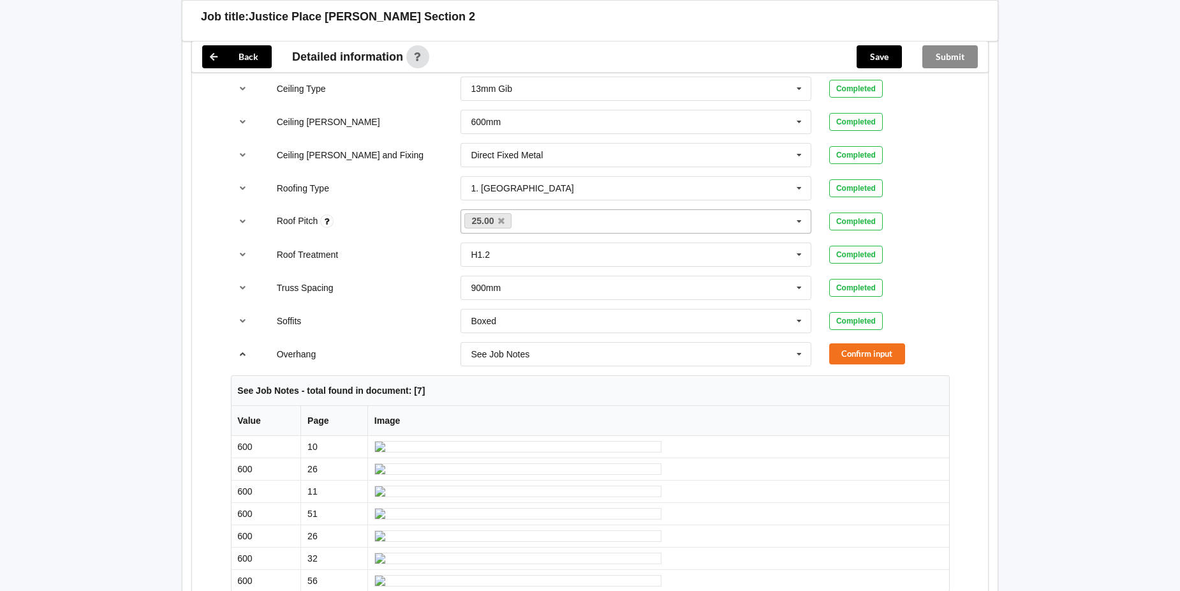
click at [239, 353] on icon "reference-toggle" at bounding box center [243, 353] width 11 height 8
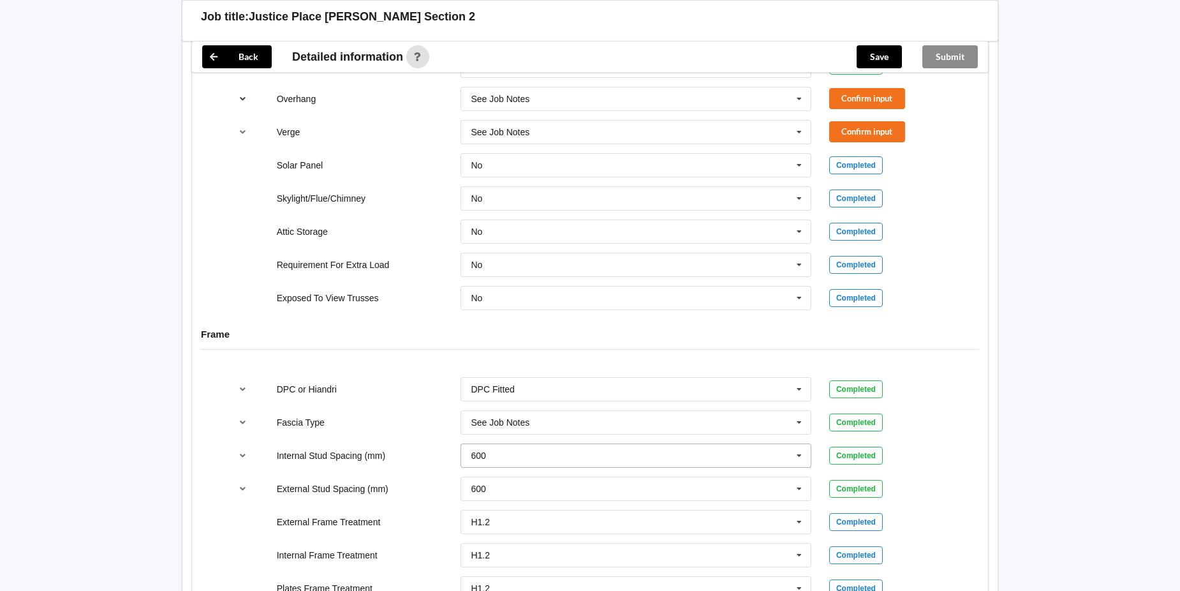
scroll to position [701, 0]
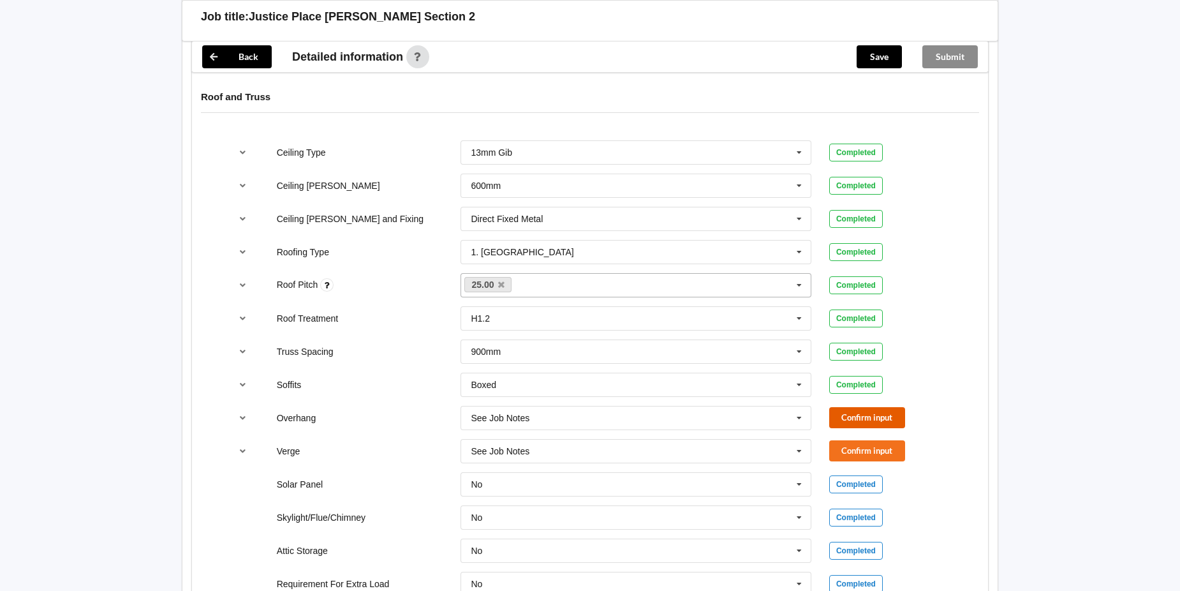
click at [863, 411] on button "Confirm input" at bounding box center [867, 417] width 76 height 21
click at [857, 450] on button "Confirm input" at bounding box center [867, 450] width 76 height 21
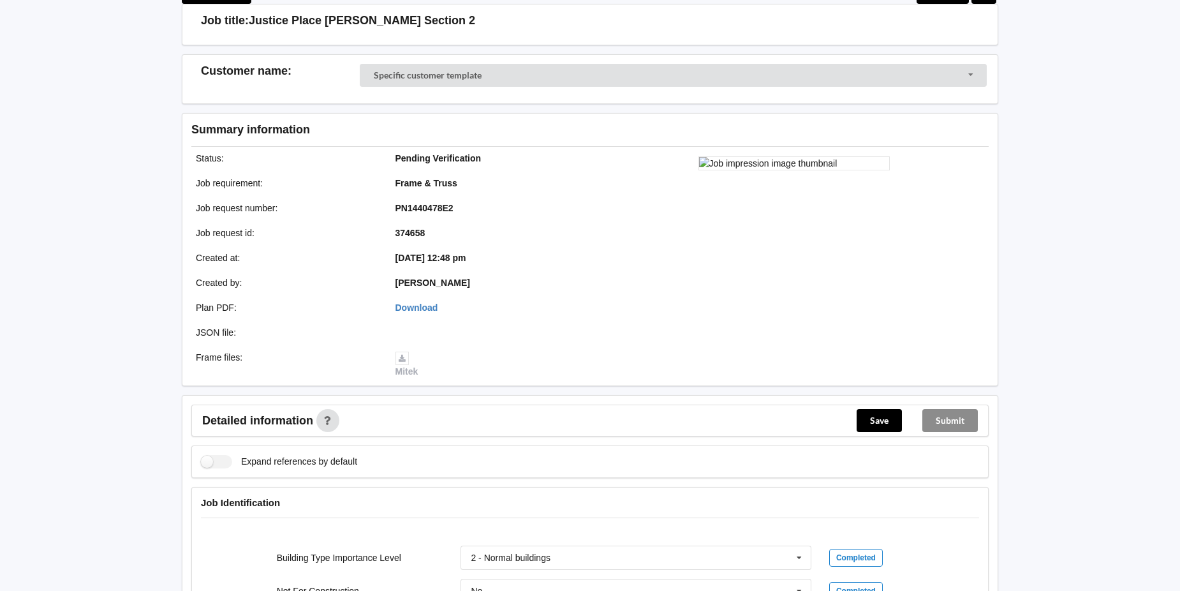
scroll to position [64, 0]
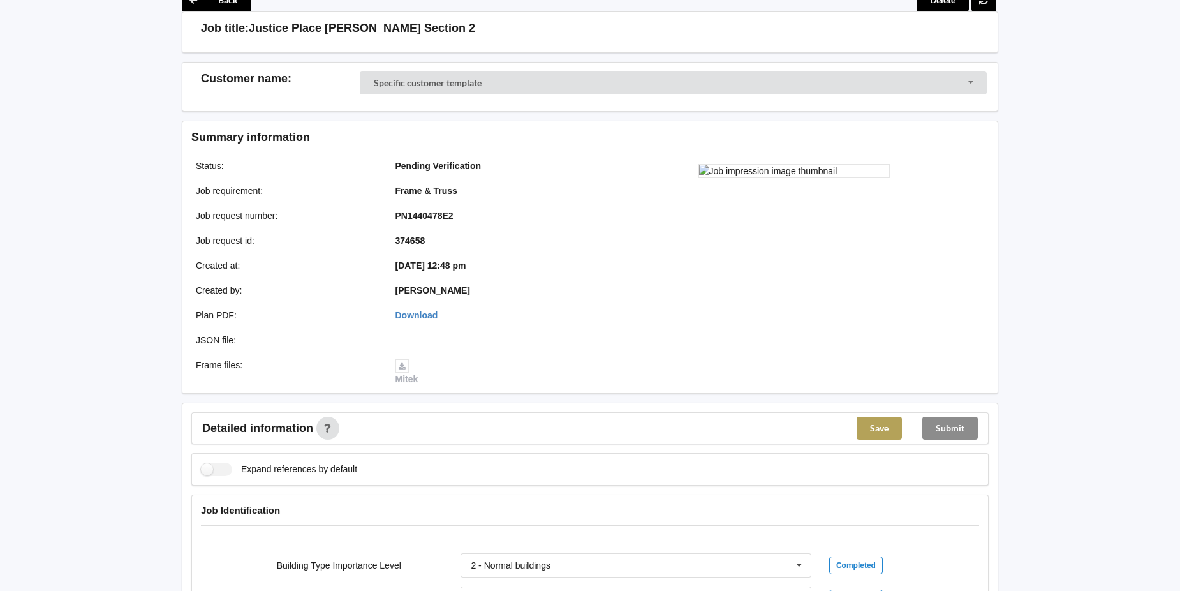
click at [882, 429] on button "Save" at bounding box center [878, 427] width 45 height 23
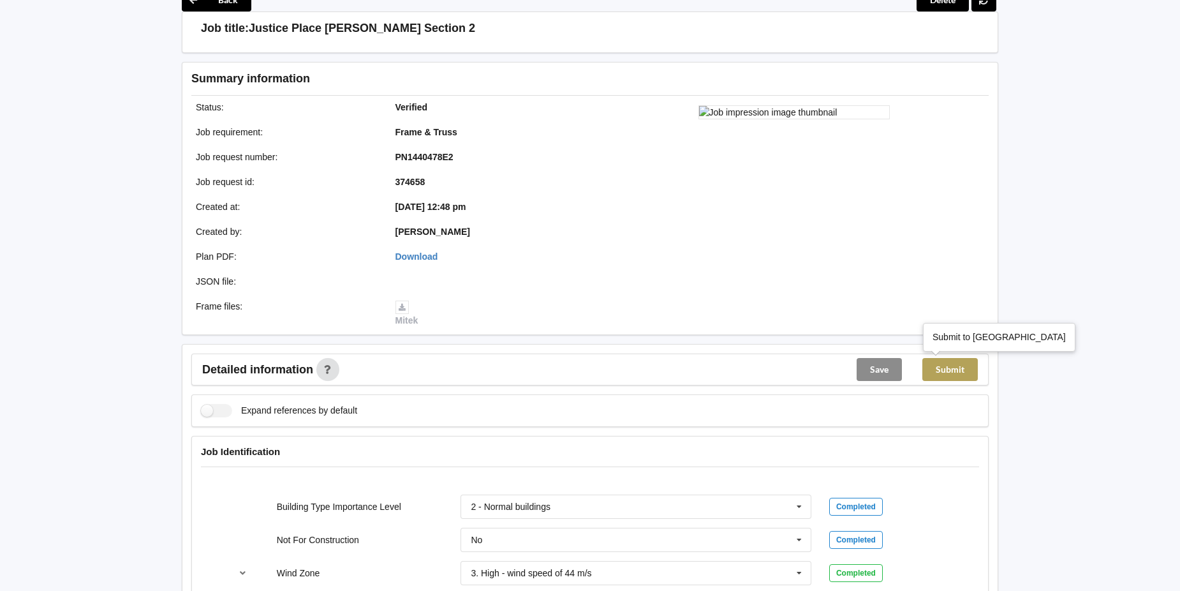
click at [949, 367] on button "Submit" at bounding box center [949, 369] width 55 height 23
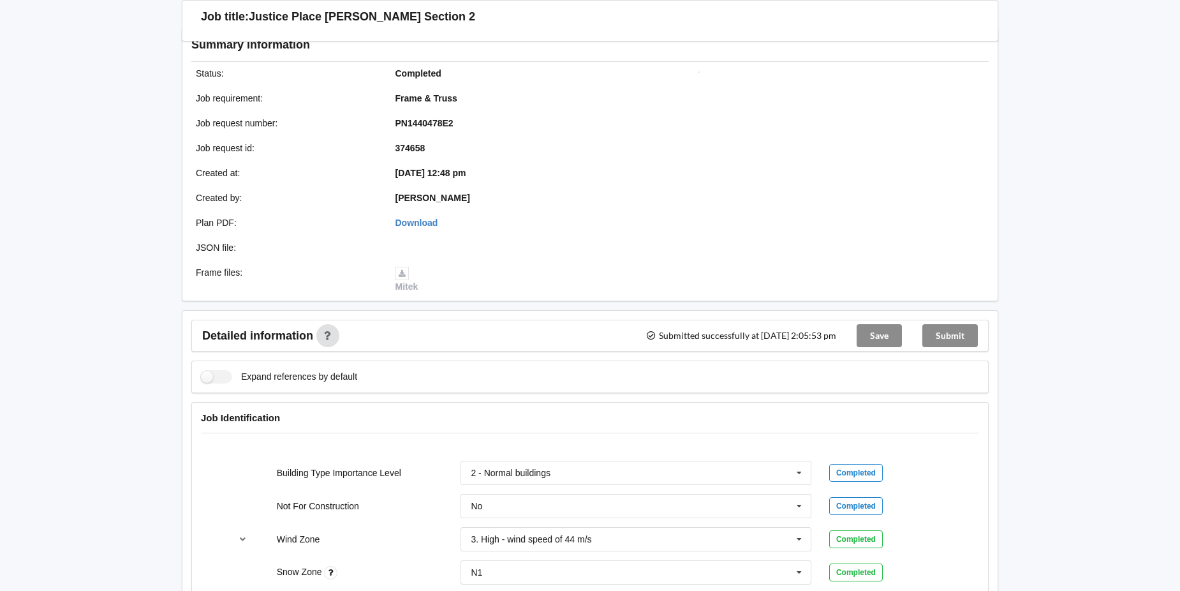
scroll to position [0, 0]
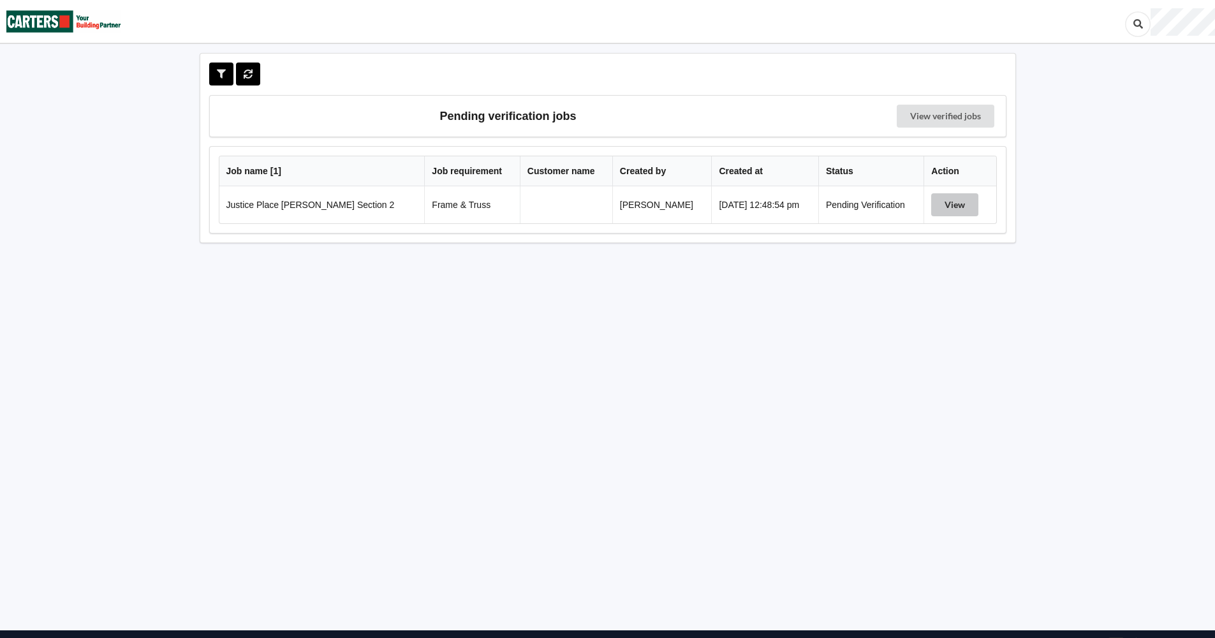
click at [955, 200] on button "View" at bounding box center [954, 204] width 47 height 23
